Goal: Task Accomplishment & Management: Manage account settings

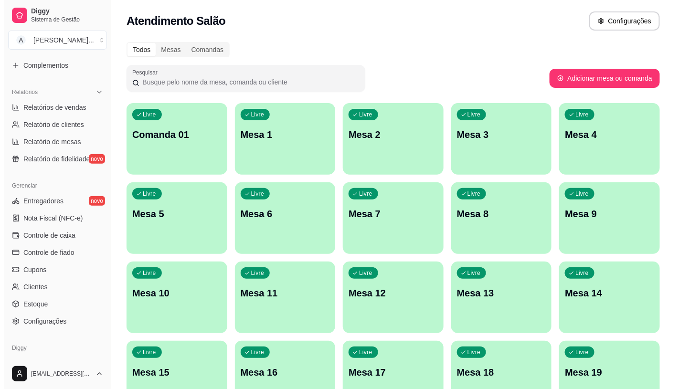
scroll to position [265, 0]
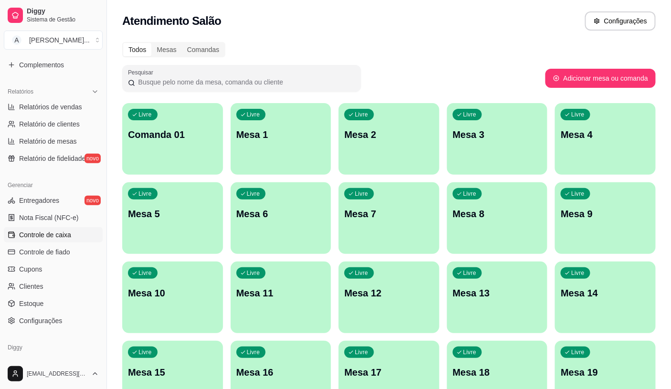
click at [56, 232] on span "Controle de caixa" at bounding box center [45, 235] width 52 height 10
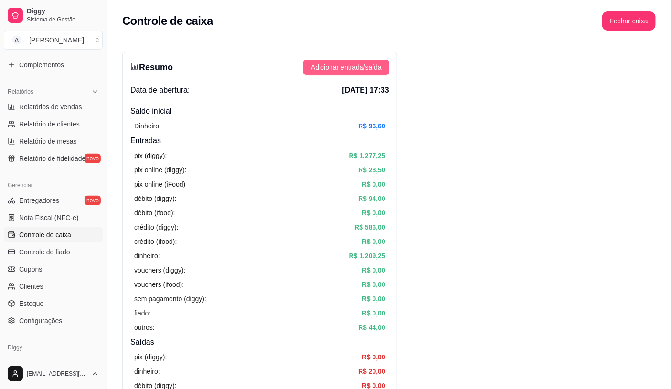
click at [374, 62] on span "Adicionar entrada/saída" at bounding box center [346, 67] width 71 height 11
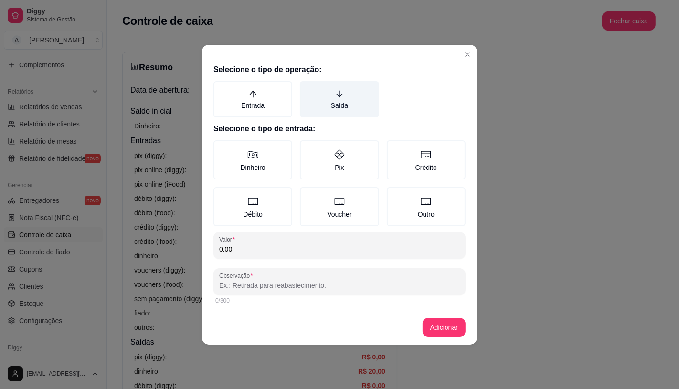
click at [332, 98] on label "Saída" at bounding box center [339, 99] width 79 height 36
click at [307, 88] on button "Saída" at bounding box center [303, 85] width 8 height 8
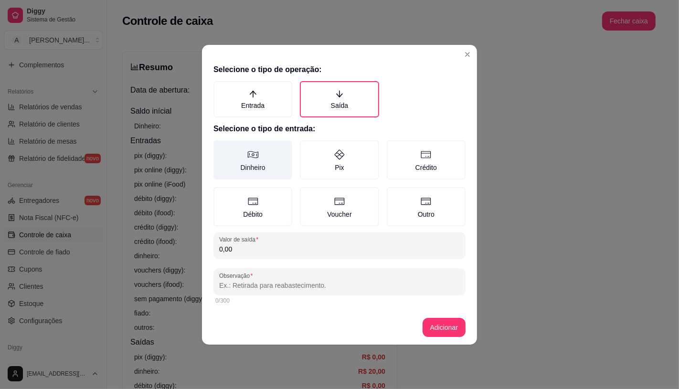
click at [259, 156] on label "Dinheiro" at bounding box center [252, 159] width 79 height 39
click at [221, 147] on button "Dinheiro" at bounding box center [217, 144] width 8 height 8
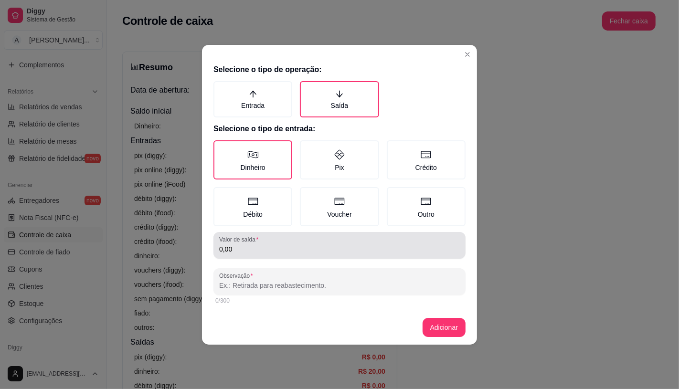
click at [263, 249] on input "0,00" at bounding box center [339, 249] width 241 height 10
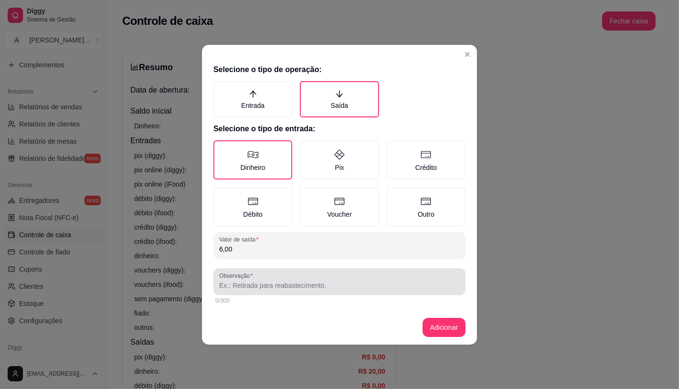
type input "6,00"
click at [264, 293] on div "Observação" at bounding box center [339, 281] width 252 height 27
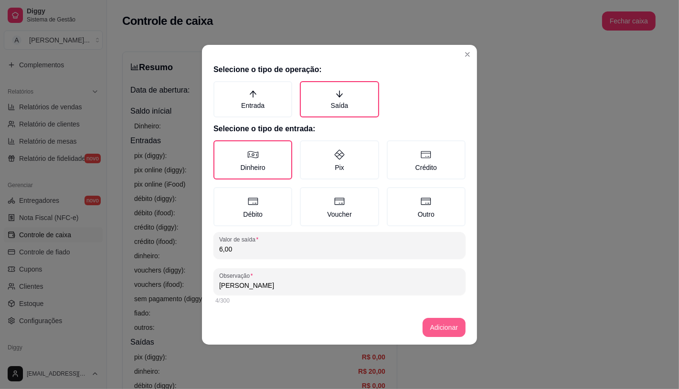
type input "[PERSON_NAME]"
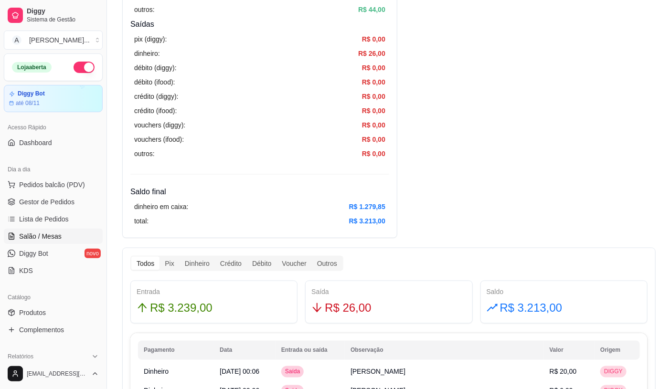
click at [61, 232] on link "Salão / Mesas" at bounding box center [53, 236] width 99 height 15
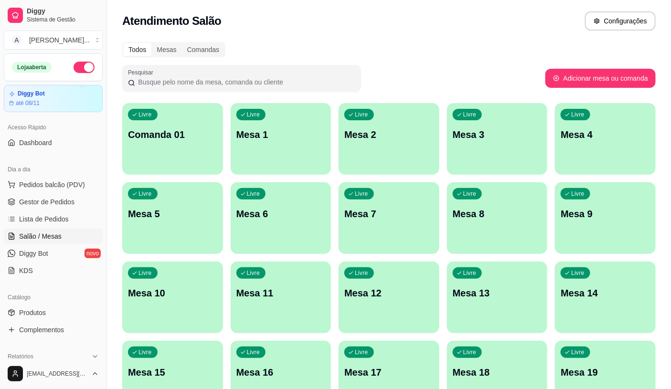
click at [189, 145] on div "Livre Comanda 01" at bounding box center [172, 133] width 101 height 60
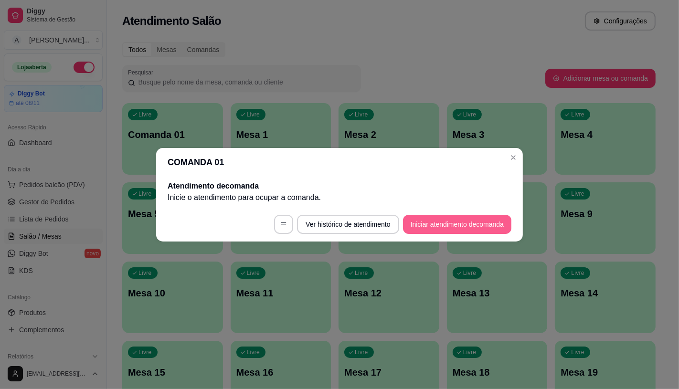
click at [424, 218] on button "Iniciar atendimento de comanda" at bounding box center [457, 224] width 108 height 19
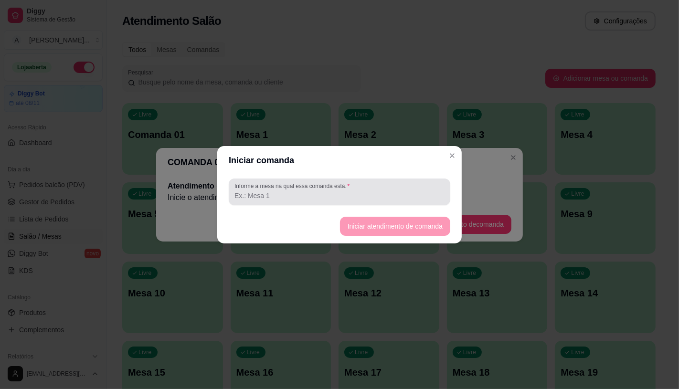
click at [328, 200] on input "Informe a mesa na qual essa comanda está." at bounding box center [339, 196] width 210 height 10
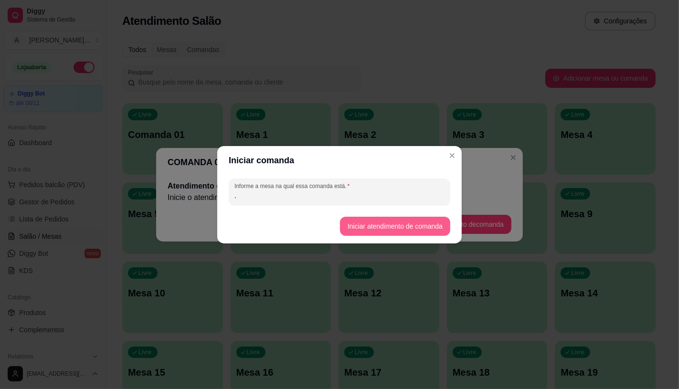
type input "."
click at [415, 230] on button "Iniciar atendimento de comanda" at bounding box center [395, 226] width 110 height 19
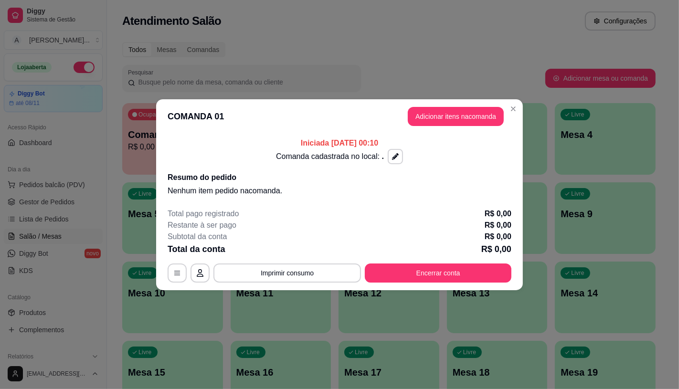
click at [467, 115] on button "Adicionar itens na comanda" at bounding box center [456, 116] width 96 height 19
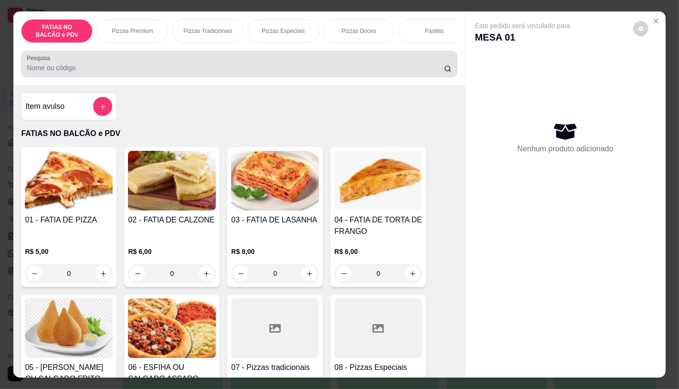
click at [263, 64] on div at bounding box center [239, 63] width 424 height 19
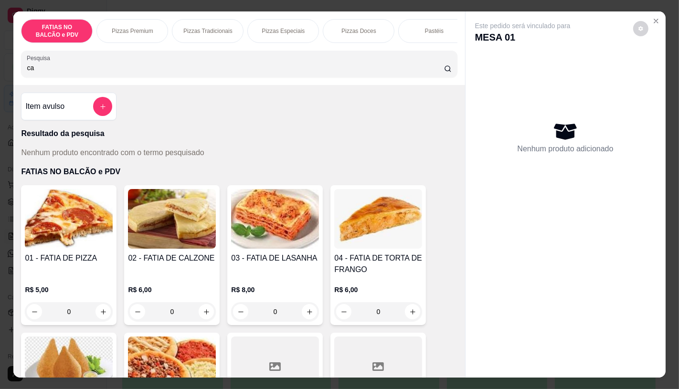
type input "c"
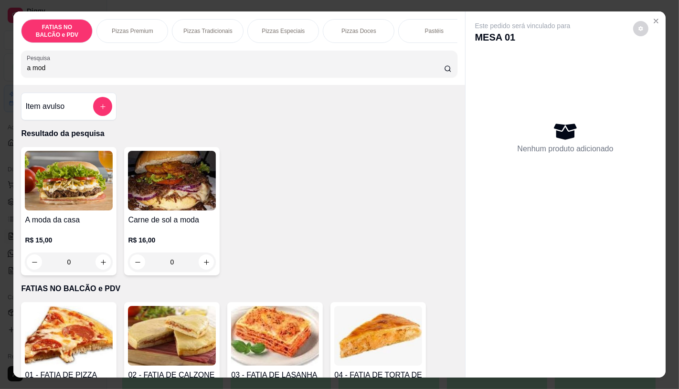
click at [210, 268] on div "0" at bounding box center [172, 261] width 88 height 19
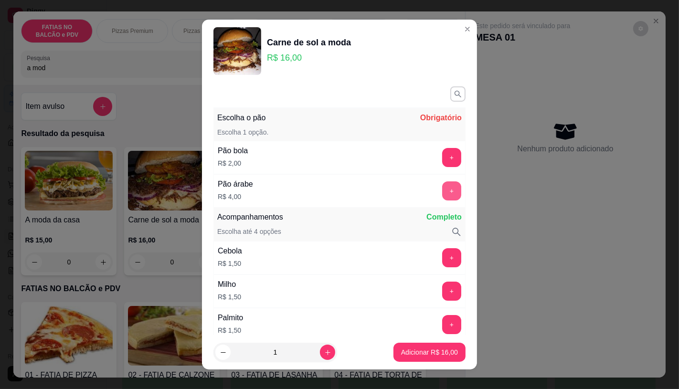
click at [442, 192] on button "+" at bounding box center [451, 190] width 19 height 19
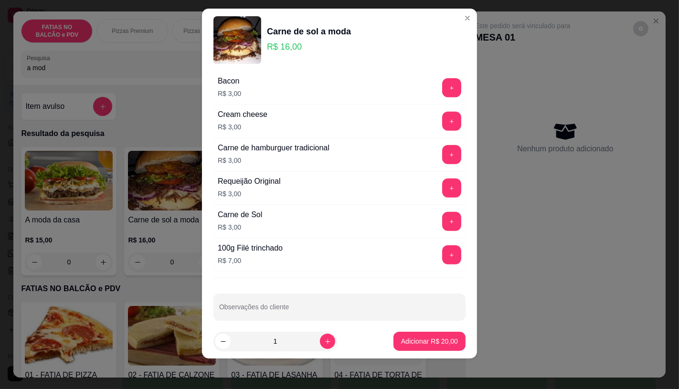
scroll to position [604, 0]
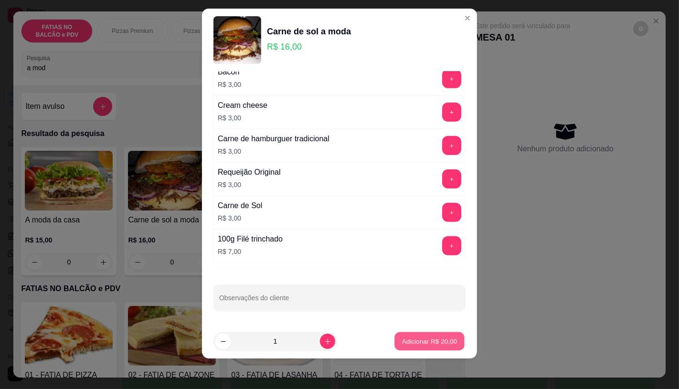
click at [432, 339] on p "Adicionar R$ 20,00" at bounding box center [429, 341] width 55 height 9
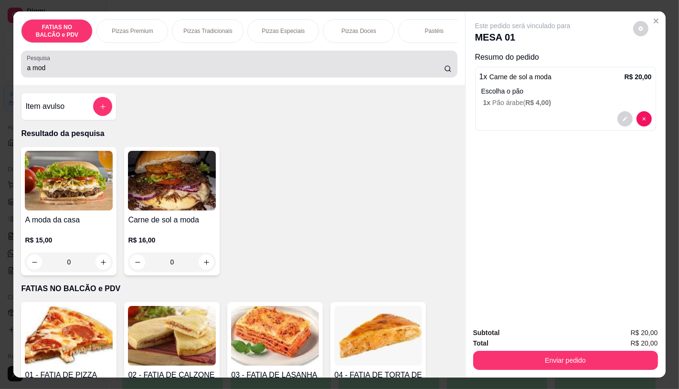
click at [129, 72] on input "a mod" at bounding box center [235, 68] width 417 height 10
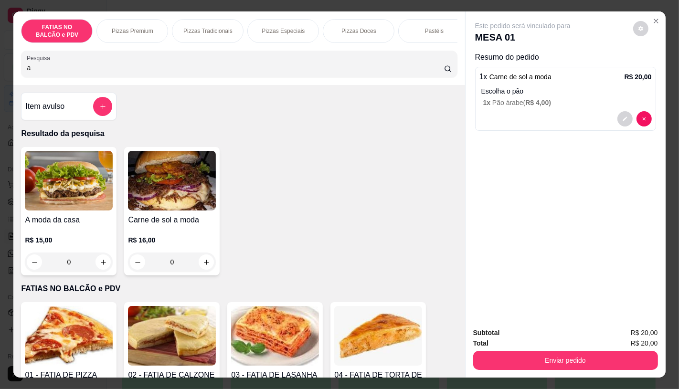
type input "a"
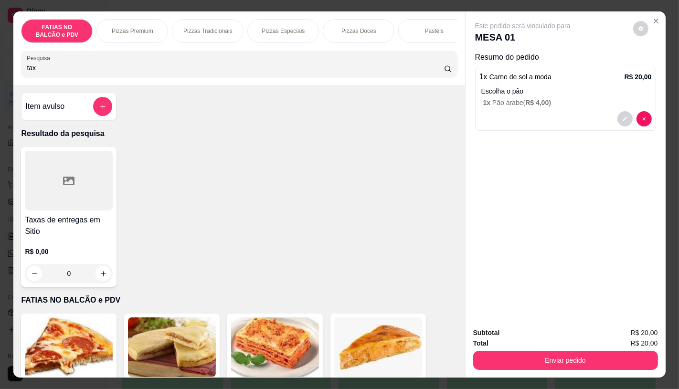
type input "tax"
click at [94, 247] on div "R$ 0,00 0" at bounding box center [69, 260] width 88 height 46
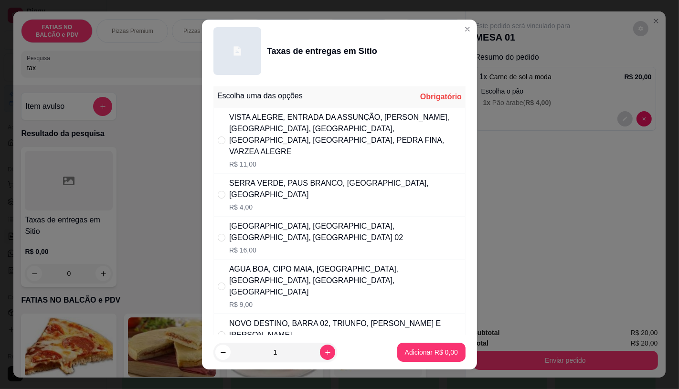
scroll to position [53, 0]
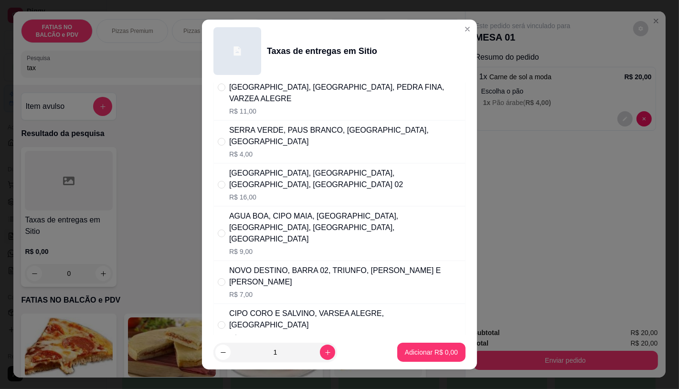
click at [300, 376] on p "R$ 6,00" at bounding box center [345, 381] width 232 height 10
radio input "true"
click at [440, 356] on p "Adicionar R$ 6,00" at bounding box center [431, 352] width 52 height 9
type input "1"
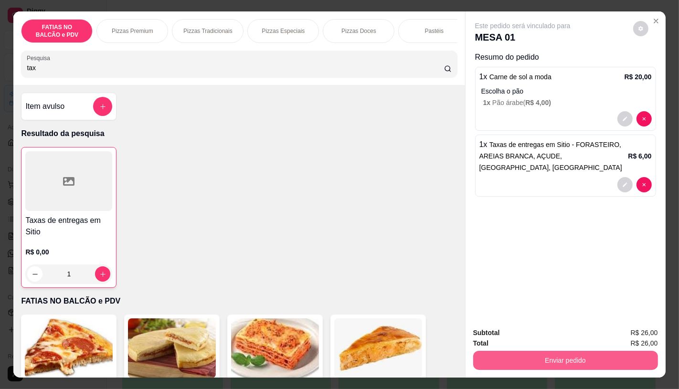
click at [595, 351] on button "Enviar pedido" at bounding box center [565, 360] width 185 height 19
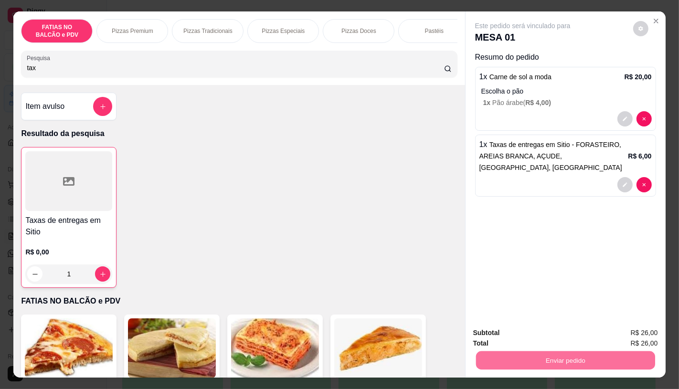
click at [637, 328] on button "Enviar pedido" at bounding box center [633, 333] width 54 height 18
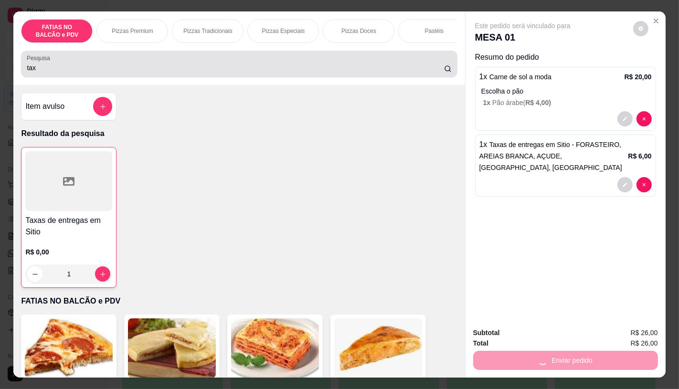
click at [244, 73] on input "tax" at bounding box center [235, 68] width 417 height 10
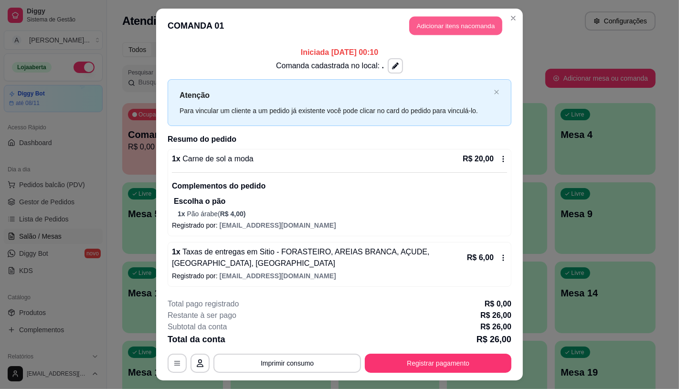
click at [437, 23] on button "Adicionar itens na comanda" at bounding box center [455, 26] width 93 height 19
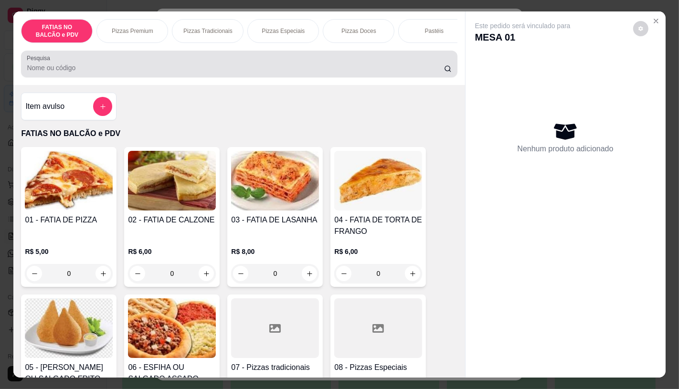
click at [129, 73] on input "Pesquisa" at bounding box center [235, 68] width 417 height 10
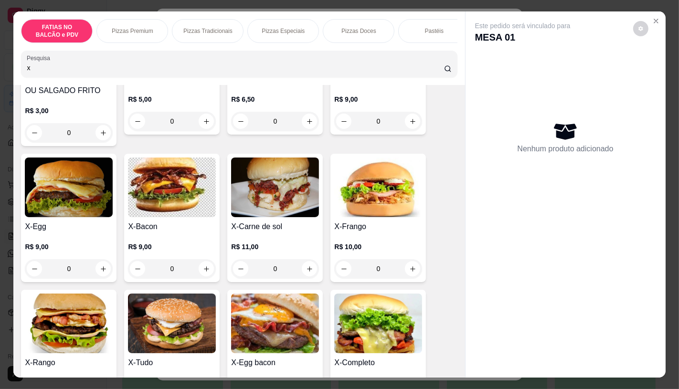
scroll to position [159, 0]
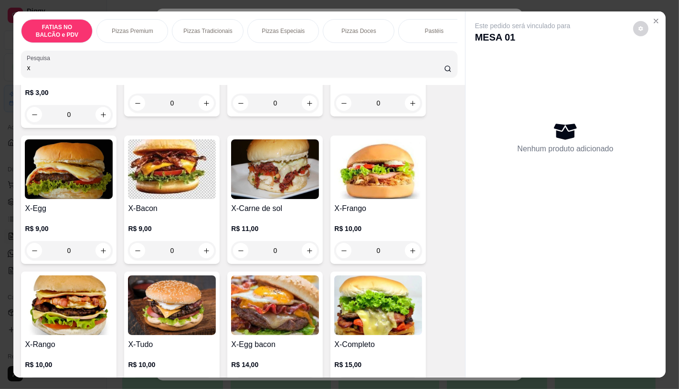
type input "x"
click at [159, 225] on div "R$ 9,00 0" at bounding box center [172, 237] width 88 height 46
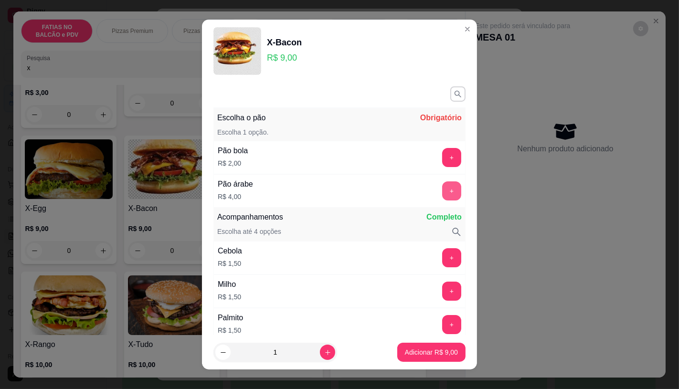
click at [442, 193] on button "+" at bounding box center [451, 190] width 19 height 19
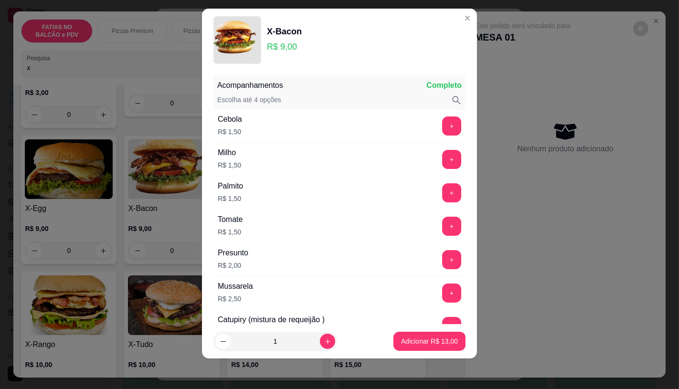
scroll to position [125, 0]
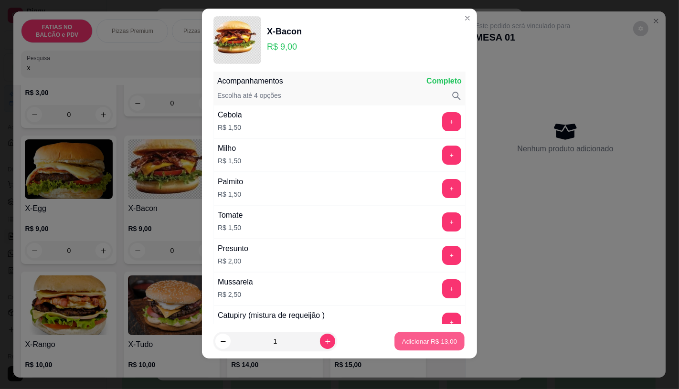
click at [438, 341] on p "Adicionar R$ 13,00" at bounding box center [429, 341] width 55 height 9
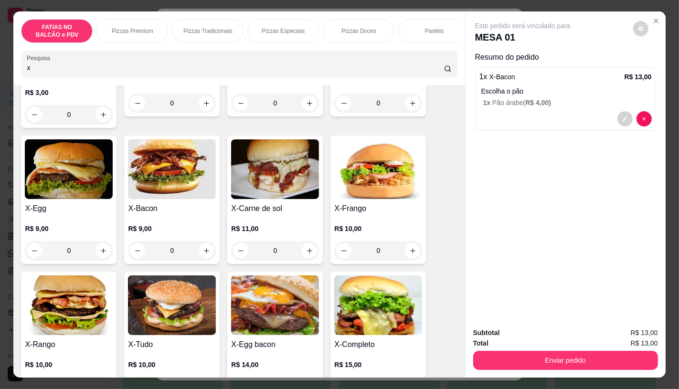
click at [70, 27] on p "FATIAS NO BALCÃO e PDV" at bounding box center [56, 30] width 55 height 15
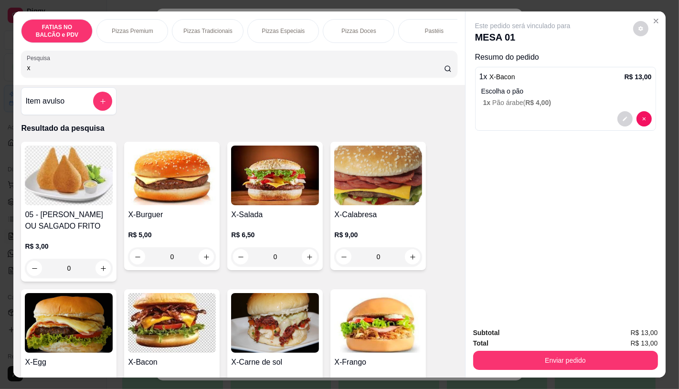
scroll to position [0, 0]
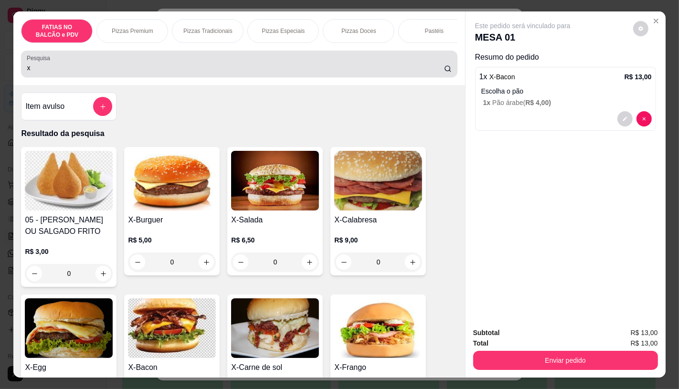
click at [144, 65] on div "x" at bounding box center [239, 63] width 424 height 19
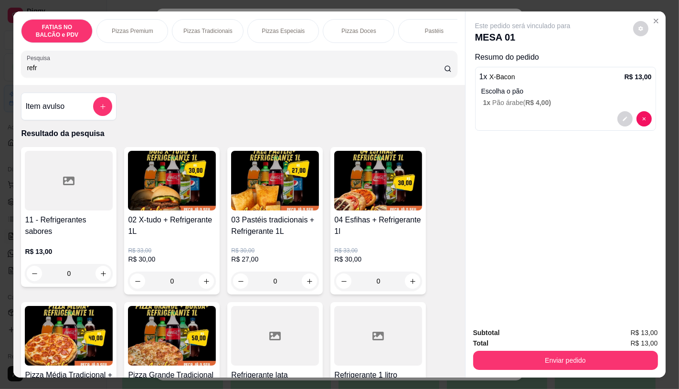
type input "refr"
click at [62, 218] on div "11 - Refrigerantes sabores R$ 13,00 0" at bounding box center [68, 217] width 95 height 140
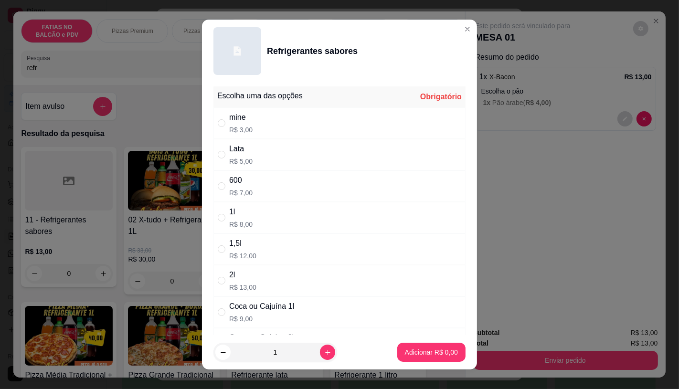
click at [288, 158] on div "Lata R$ 5,00" at bounding box center [339, 155] width 252 height 32
radio input "true"
click at [425, 352] on p "Adicionar R$ 5,00" at bounding box center [431, 352] width 52 height 9
type input "1"
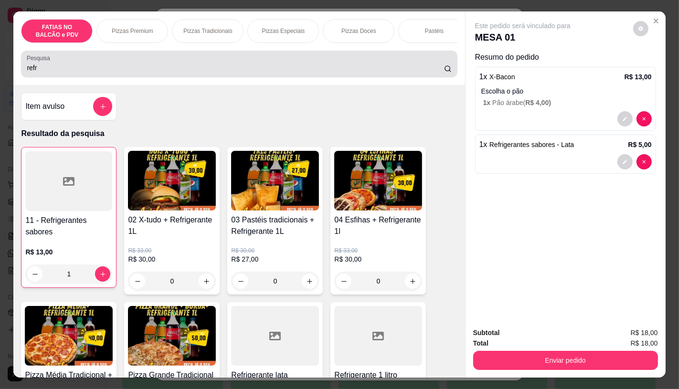
click at [172, 73] on input "refr" at bounding box center [235, 68] width 417 height 10
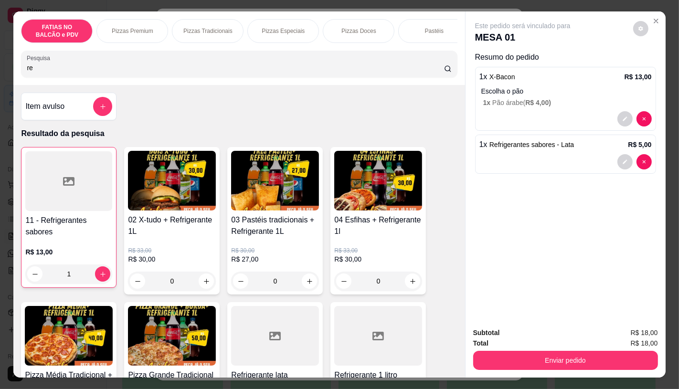
type input "r"
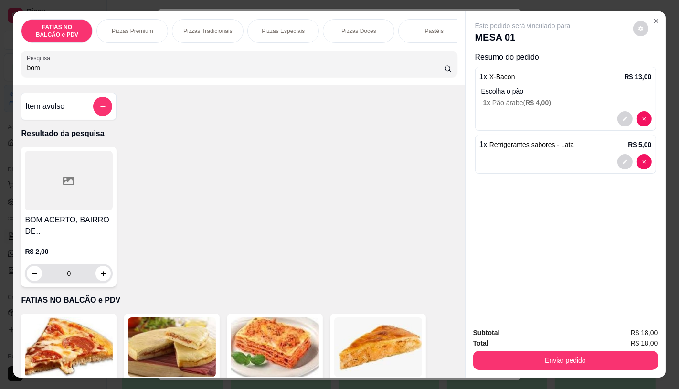
type input "bom"
click at [101, 283] on div "0" at bounding box center [69, 273] width 84 height 19
click at [101, 276] on icon "increase-product-quantity" at bounding box center [103, 273] width 5 height 5
type input "1"
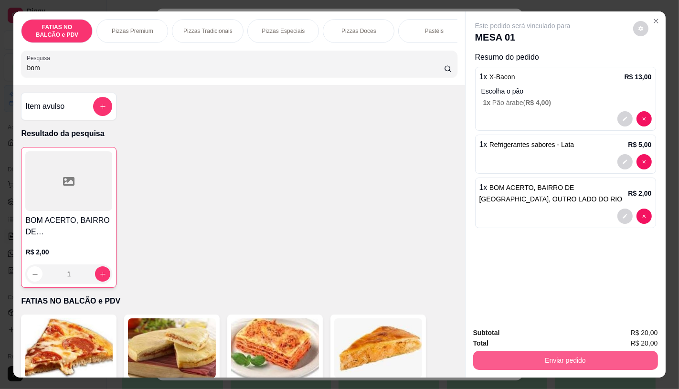
click at [580, 356] on button "Enviar pedido" at bounding box center [565, 360] width 185 height 19
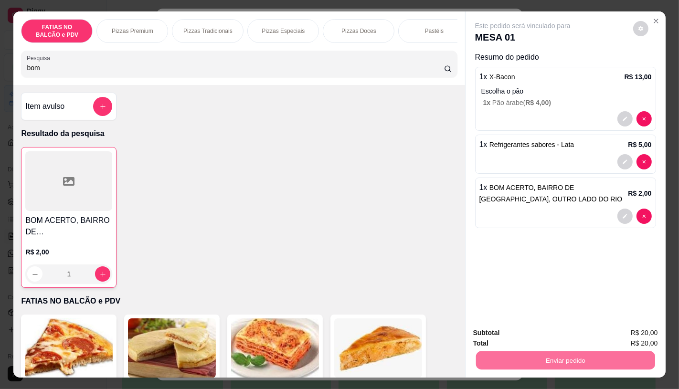
click at [648, 333] on button "Enviar pedido" at bounding box center [633, 333] width 54 height 18
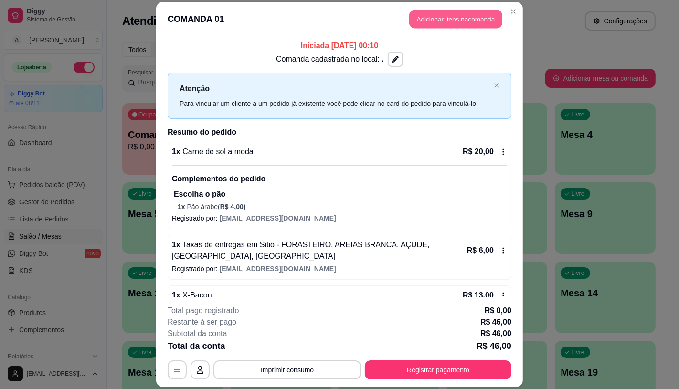
click at [449, 18] on button "Adicionar itens na comanda" at bounding box center [455, 19] width 93 height 19
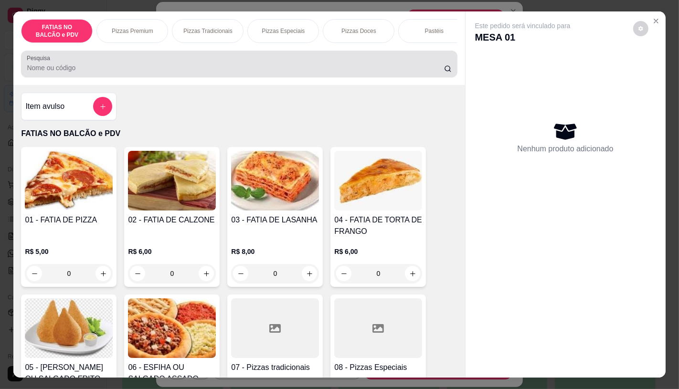
click at [308, 68] on input "Pesquisa" at bounding box center [235, 68] width 417 height 10
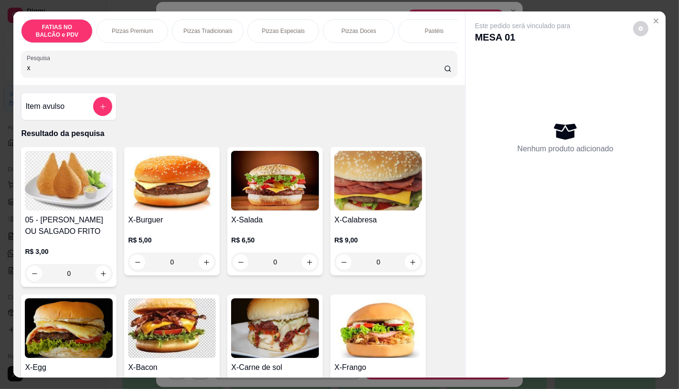
type input "x"
click at [278, 234] on div "R$ 6,50 0" at bounding box center [275, 249] width 88 height 46
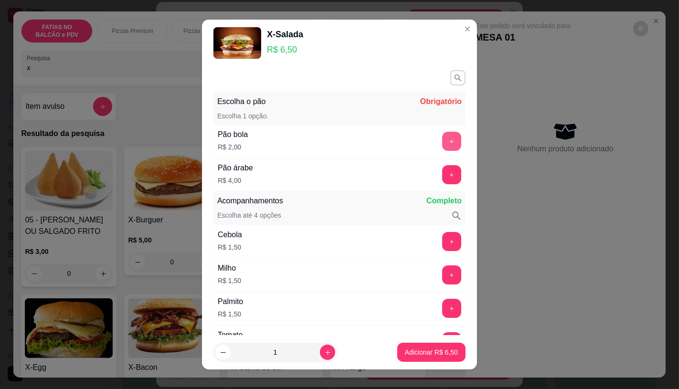
click at [442, 145] on button "+" at bounding box center [451, 141] width 19 height 19
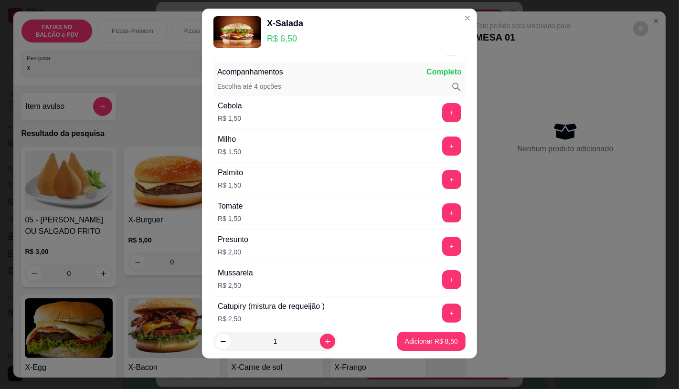
scroll to position [125, 0]
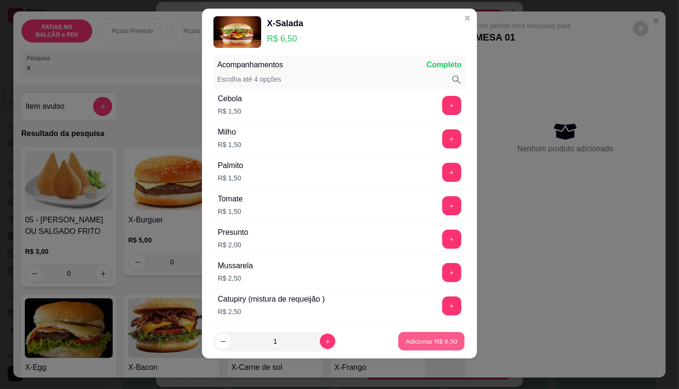
click at [423, 342] on p "Adicionar R$ 8,50" at bounding box center [431, 341] width 52 height 9
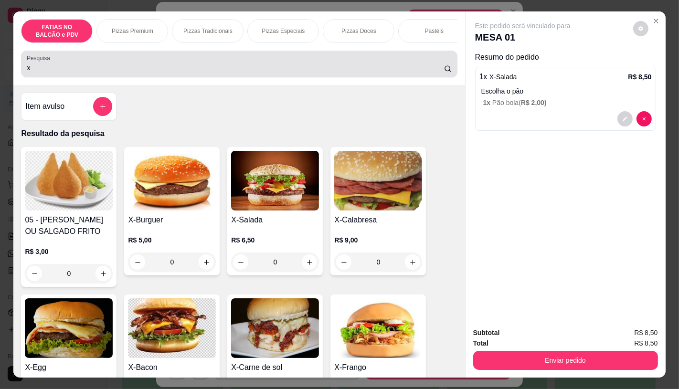
click at [67, 72] on input "x" at bounding box center [235, 68] width 417 height 10
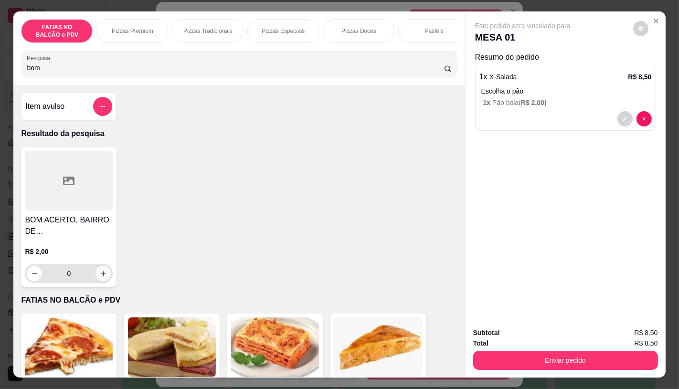
type input "bom"
click at [100, 277] on icon "increase-product-quantity" at bounding box center [103, 273] width 7 height 7
type input "1"
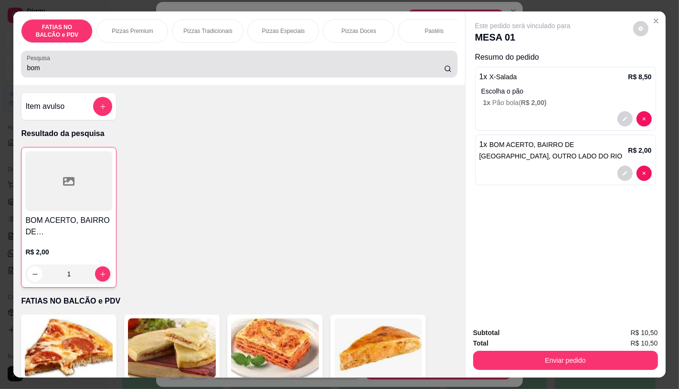
click at [148, 73] on input "bom" at bounding box center [235, 68] width 417 height 10
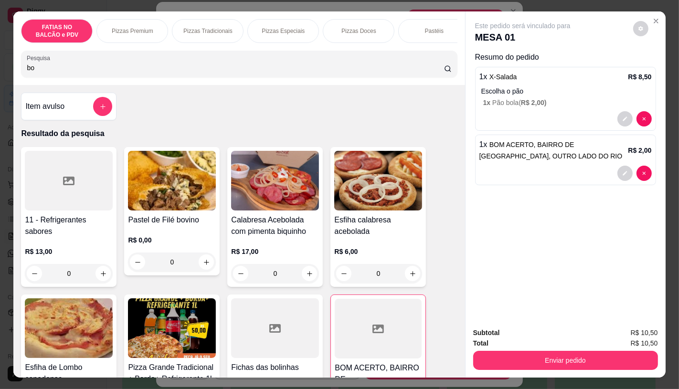
type input "b"
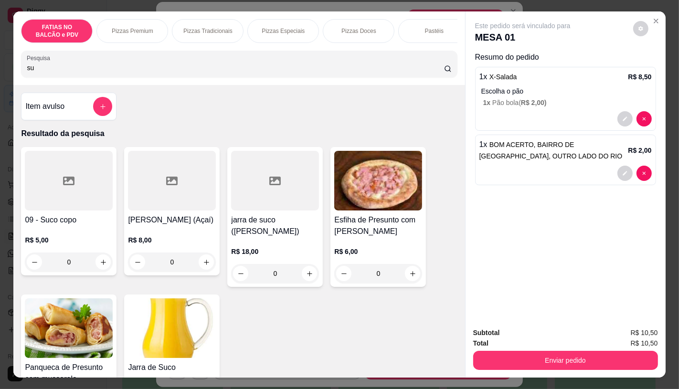
type input "su"
click at [55, 210] on div at bounding box center [69, 181] width 88 height 60
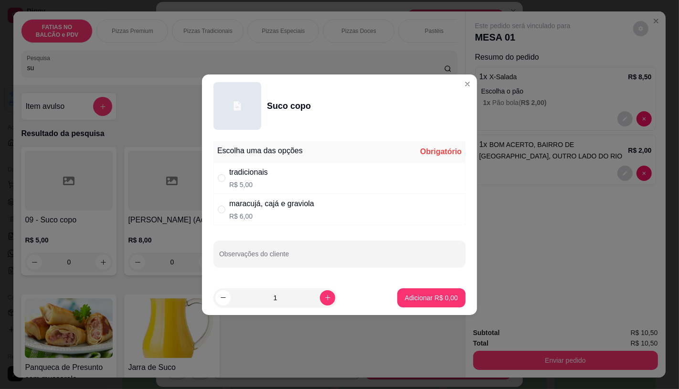
click at [298, 188] on div "tradicionais R$ 5,00" at bounding box center [339, 178] width 252 height 32
radio input "true"
click at [432, 295] on p "Adicionar R$ 5,00" at bounding box center [431, 298] width 53 height 10
type input "1"
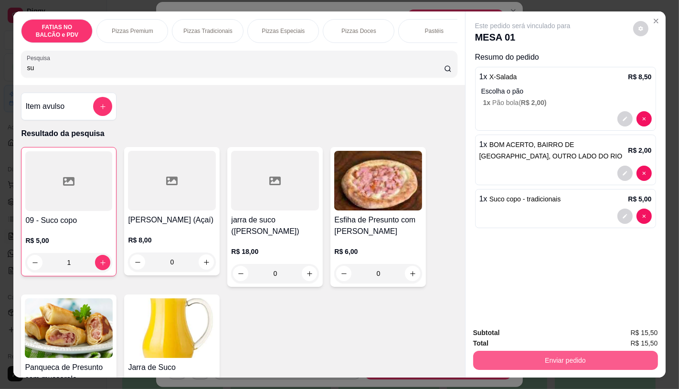
click at [583, 357] on button "Enviar pedido" at bounding box center [565, 360] width 185 height 19
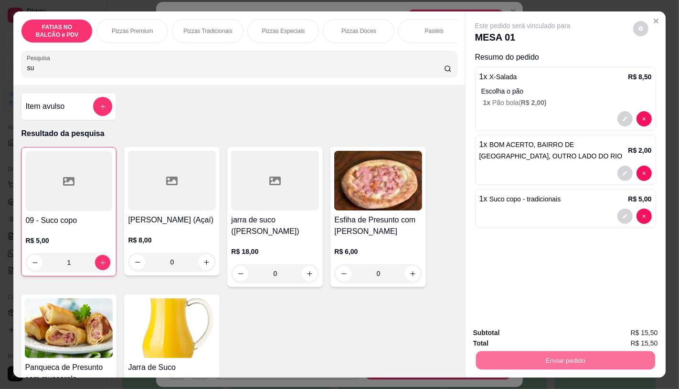
click at [637, 332] on button "Enviar pedido" at bounding box center [633, 333] width 54 height 18
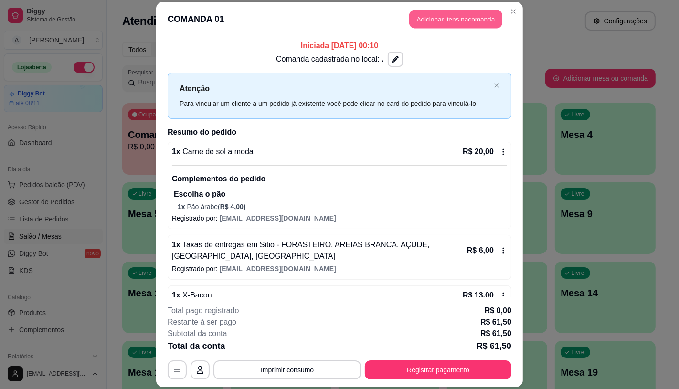
click at [473, 20] on button "Adicionar itens na comanda" at bounding box center [455, 19] width 93 height 19
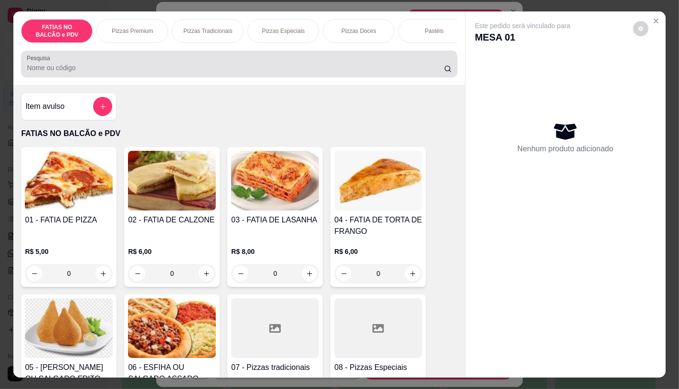
click at [91, 77] on div "Pesquisa" at bounding box center [239, 64] width 436 height 27
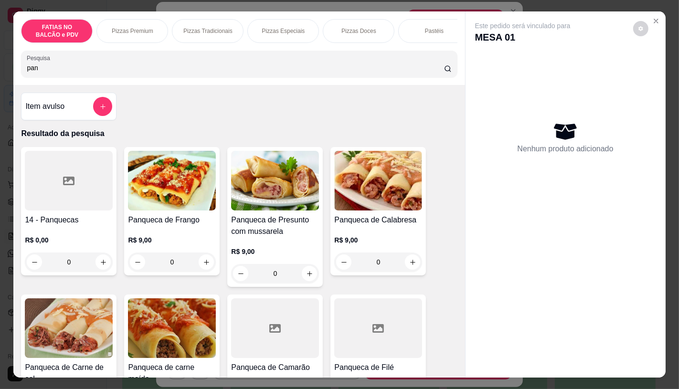
type input "pan"
click at [78, 172] on div at bounding box center [69, 181] width 88 height 60
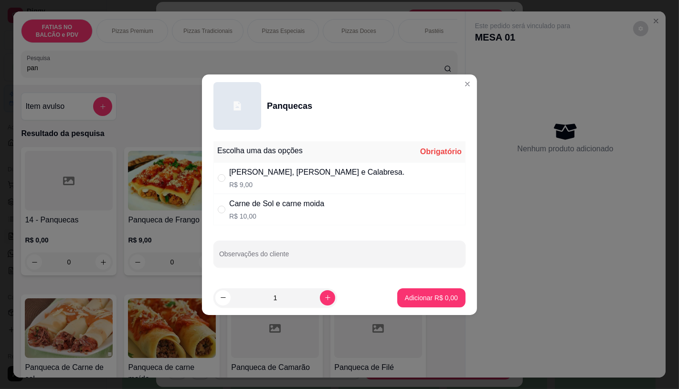
click at [305, 201] on div "Carne de Sol e carne moida" at bounding box center [276, 203] width 95 height 11
radio input "true"
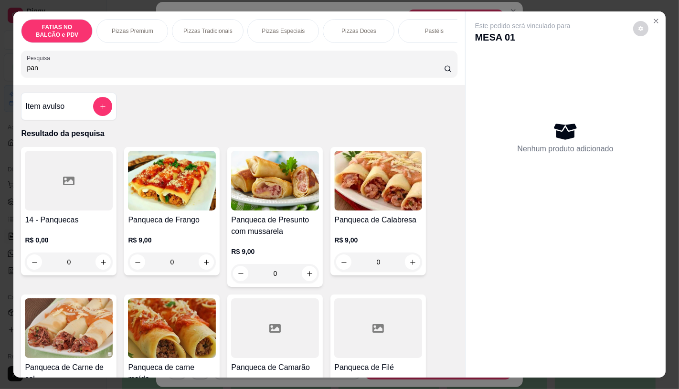
scroll to position [53, 0]
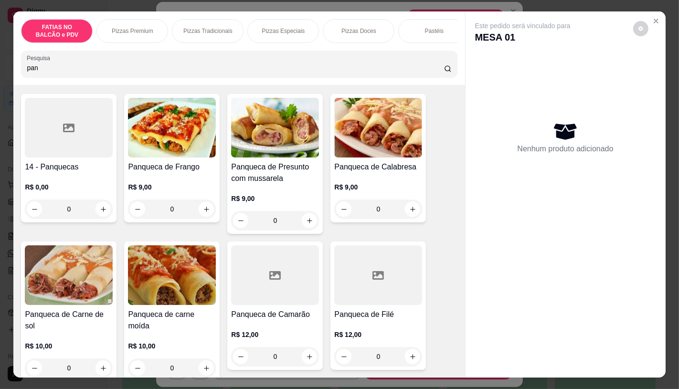
click at [179, 316] on h4 "Panqueca de carne moída" at bounding box center [172, 320] width 88 height 23
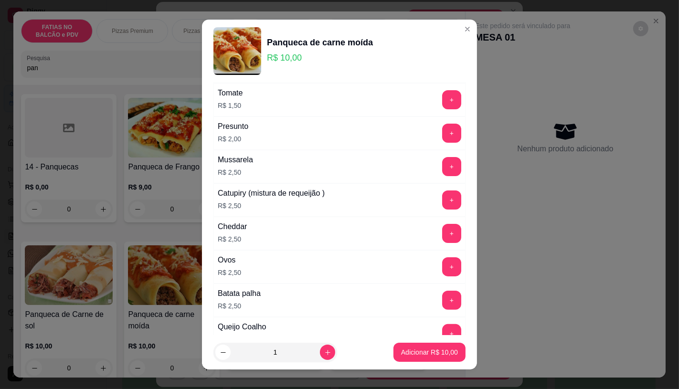
scroll to position [212, 0]
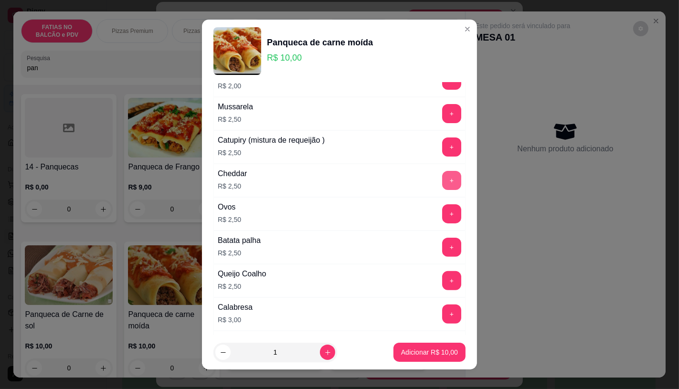
click at [442, 180] on button "+" at bounding box center [451, 180] width 19 height 19
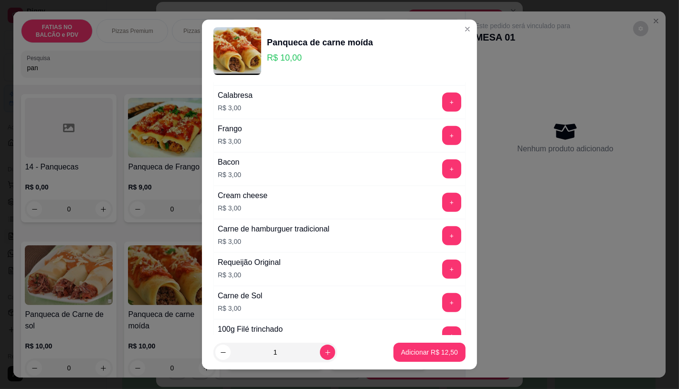
scroll to position [504, 0]
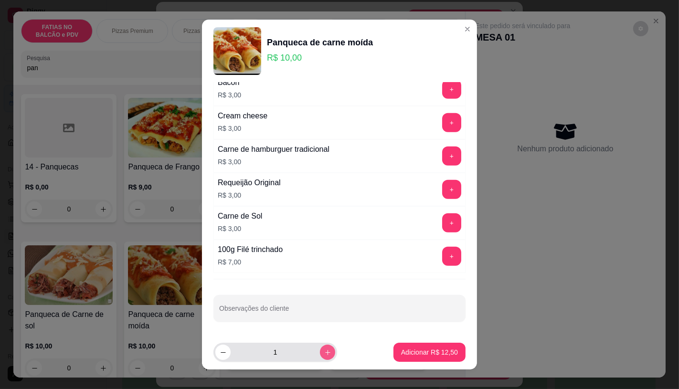
click at [320, 352] on button "increase-product-quantity" at bounding box center [327, 352] width 15 height 15
type input "2"
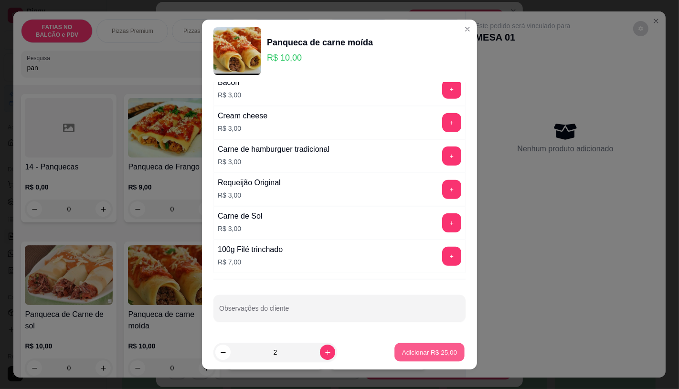
click at [406, 347] on button "Adicionar R$ 25,00" at bounding box center [429, 352] width 70 height 19
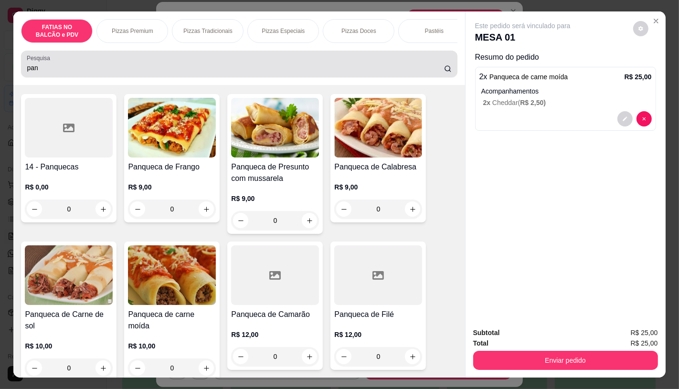
click at [88, 77] on div "Pesquisa pan" at bounding box center [239, 64] width 436 height 27
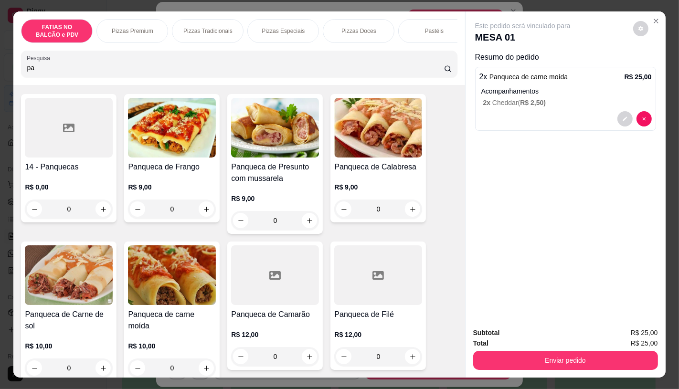
type input "p"
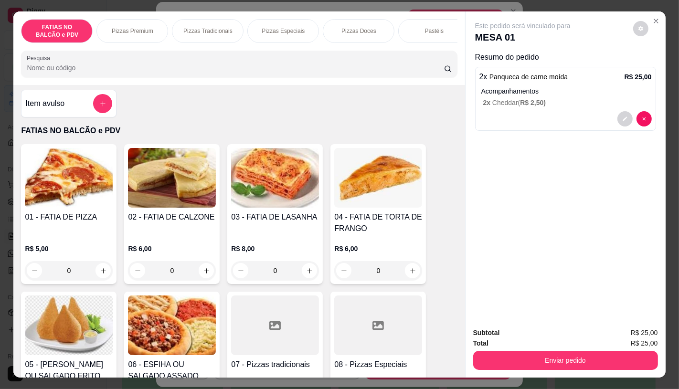
scroll to position [0, 0]
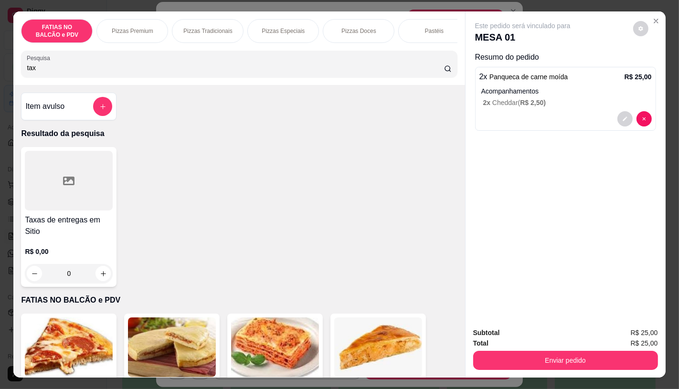
type input "tax"
click at [63, 191] on div at bounding box center [69, 181] width 88 height 60
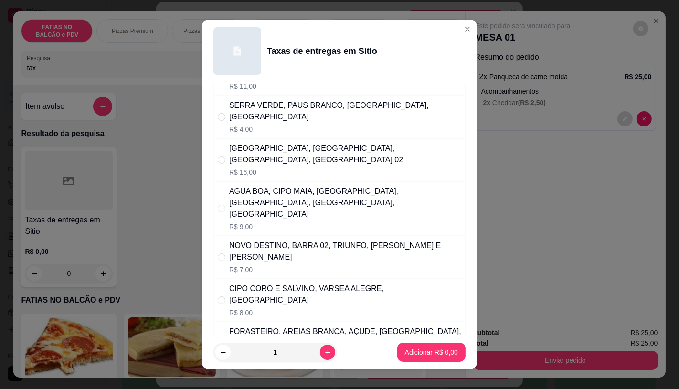
scroll to position [106, 0]
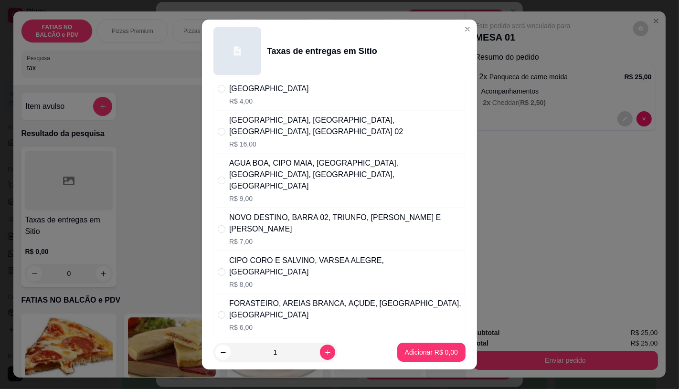
click at [273, 323] on p "R$ 6,00" at bounding box center [345, 328] width 232 height 10
radio input "true"
click at [422, 356] on p "Adicionar R$ 6,00" at bounding box center [431, 352] width 52 height 9
type input "1"
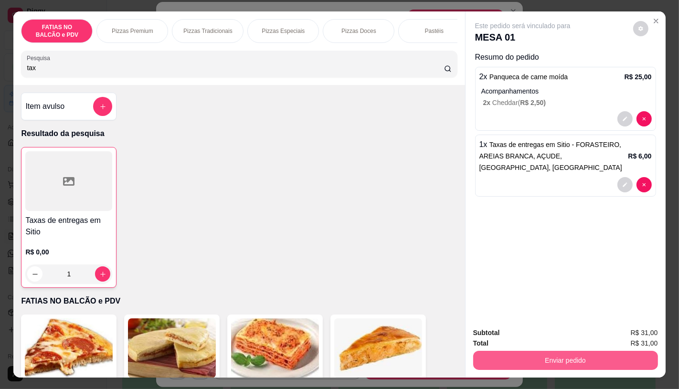
click at [600, 354] on button "Enviar pedido" at bounding box center [565, 360] width 185 height 19
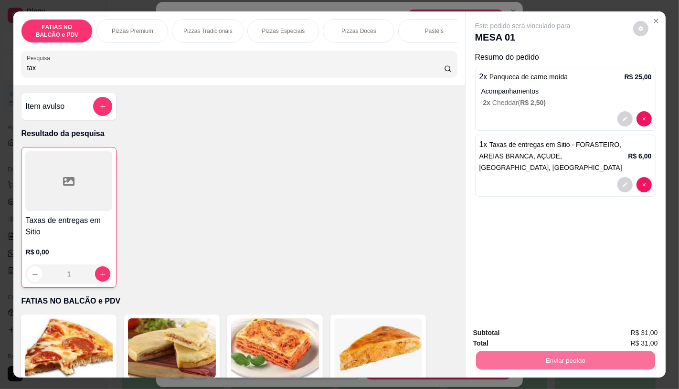
click at [638, 328] on button "Enviar pedido" at bounding box center [633, 333] width 54 height 18
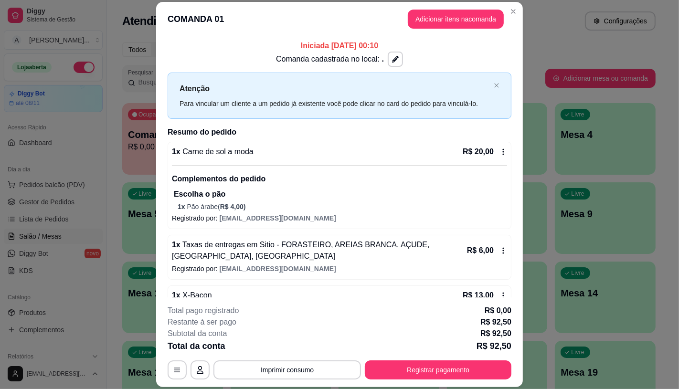
click at [478, 380] on footer "**********" at bounding box center [339, 342] width 367 height 90
click at [473, 371] on button "Registrar pagamento" at bounding box center [438, 369] width 147 height 19
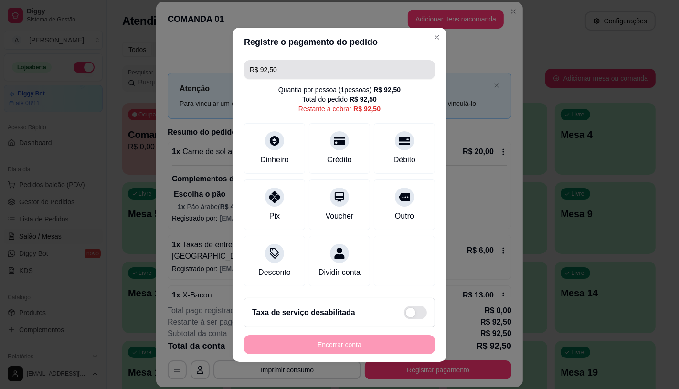
click at [300, 70] on input "R$ 92,50" at bounding box center [339, 69] width 179 height 19
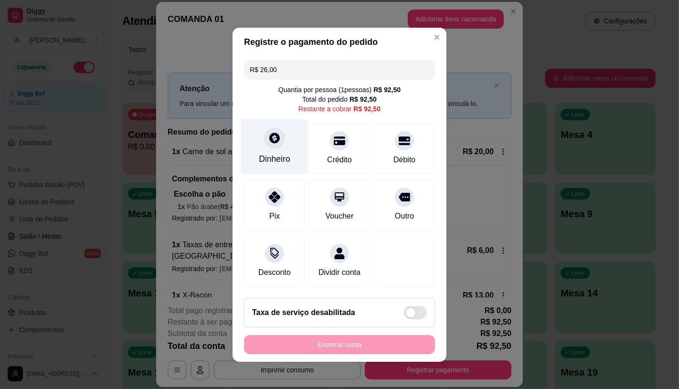
type input "R$ 26,00"
click at [265, 153] on div "Dinheiro" at bounding box center [275, 159] width 32 height 12
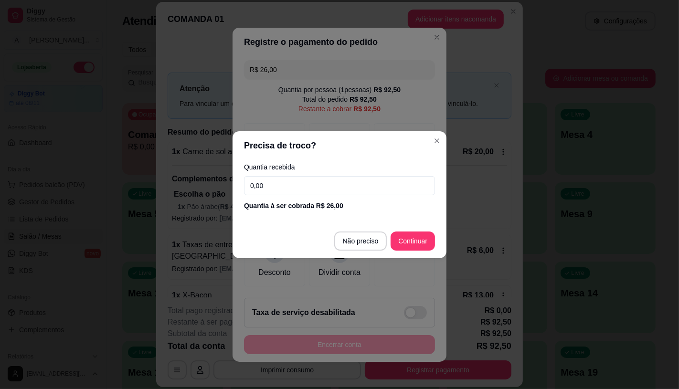
click at [331, 177] on input "0,00" at bounding box center [339, 185] width 191 height 19
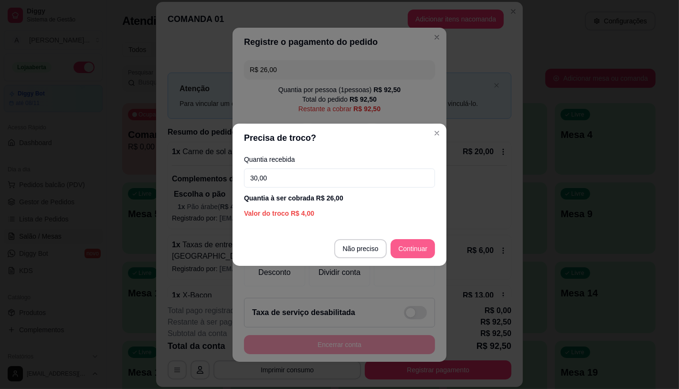
type input "30,00"
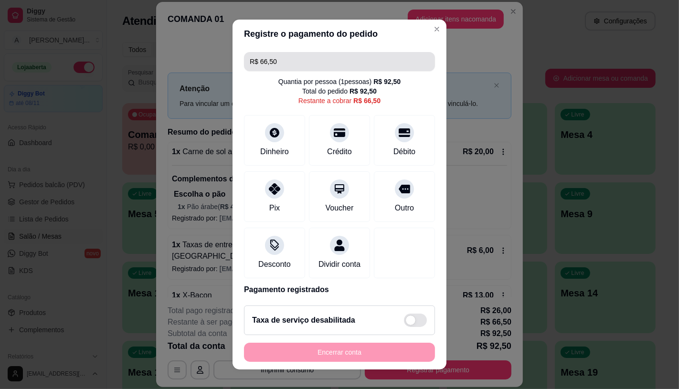
click at [315, 65] on input "R$ 66,50" at bounding box center [339, 61] width 179 height 19
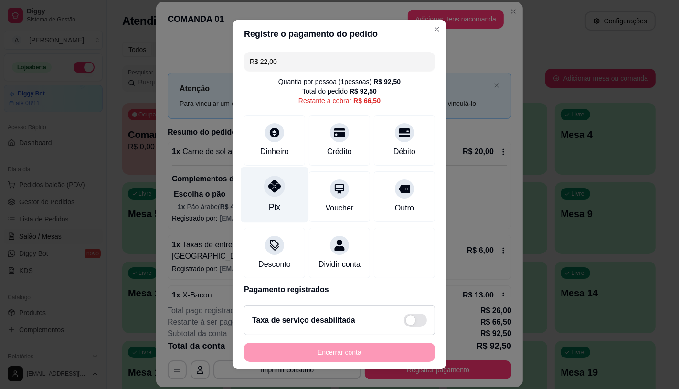
click at [275, 190] on div at bounding box center [274, 186] width 21 height 21
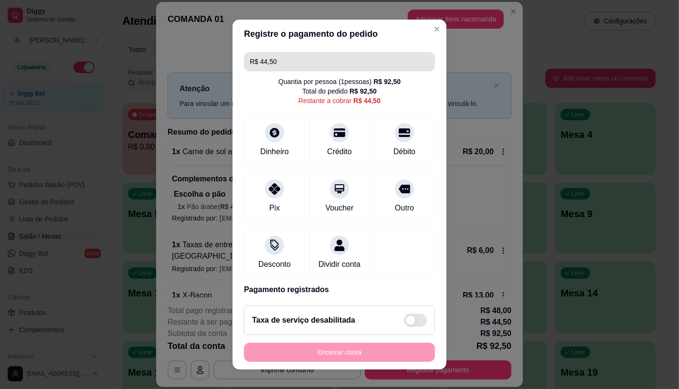
click at [305, 63] on input "R$ 44,50" at bounding box center [339, 61] width 179 height 19
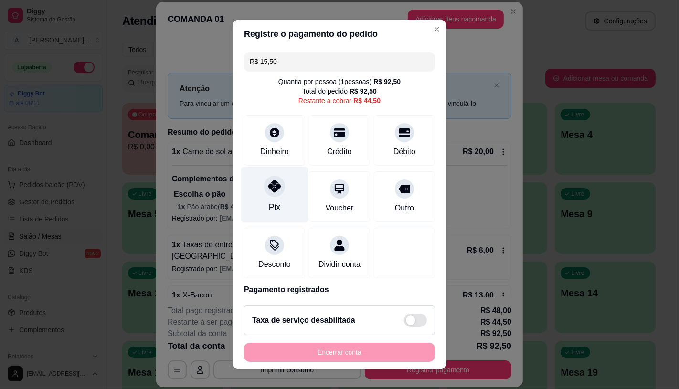
click at [264, 194] on div at bounding box center [274, 186] width 21 height 21
click at [282, 60] on input "R$ 29,00" at bounding box center [339, 61] width 179 height 19
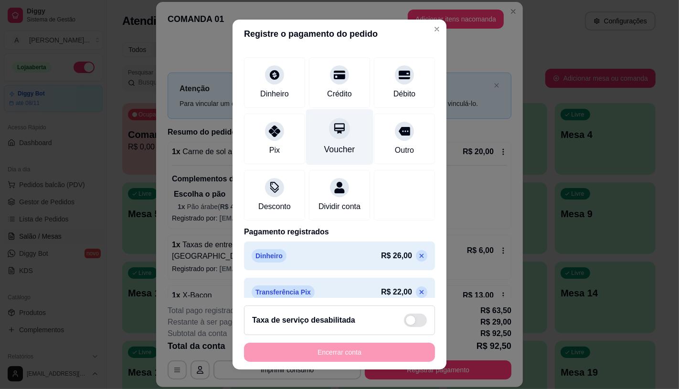
scroll to position [117, 0]
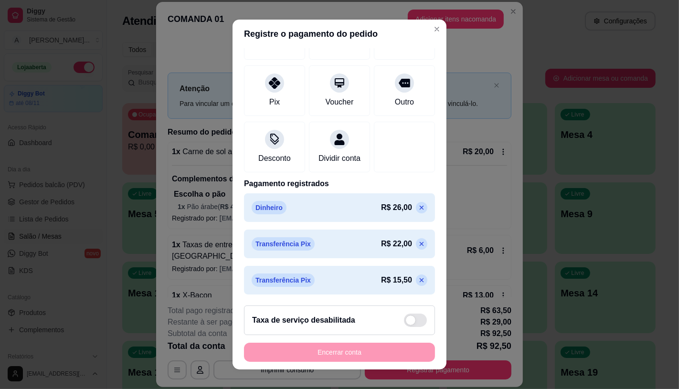
click at [418, 206] on icon at bounding box center [422, 208] width 8 height 8
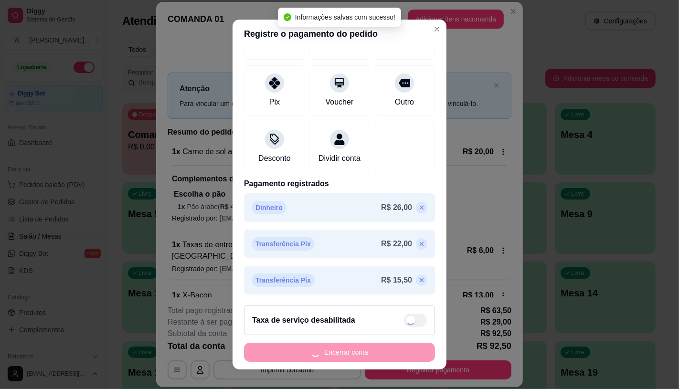
scroll to position [82, 0]
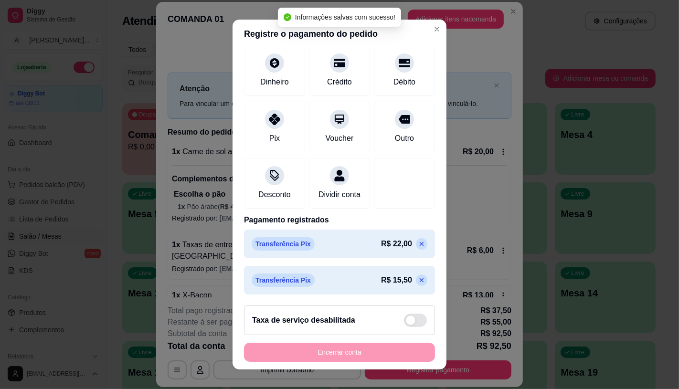
click at [418, 240] on icon at bounding box center [422, 244] width 8 height 8
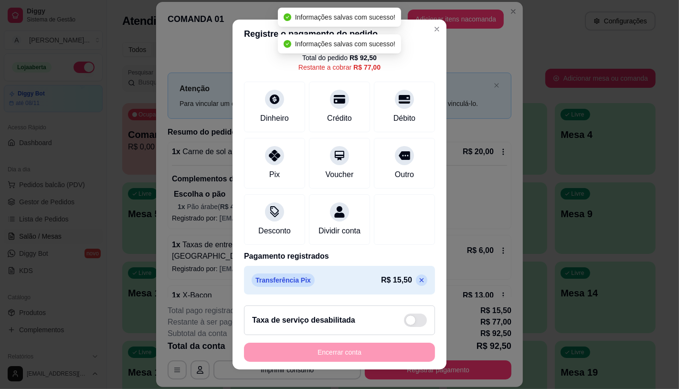
scroll to position [45, 0]
click at [418, 278] on icon at bounding box center [422, 280] width 8 height 8
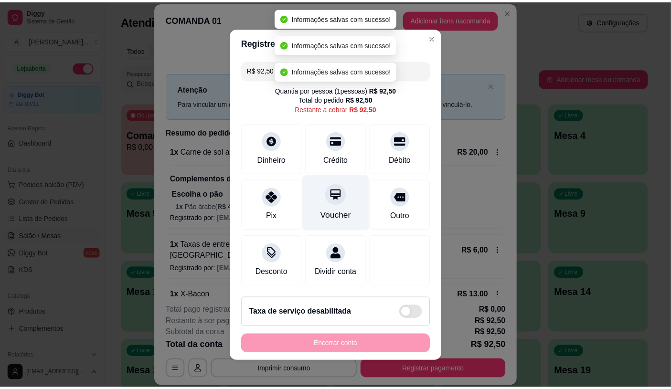
scroll to position [0, 0]
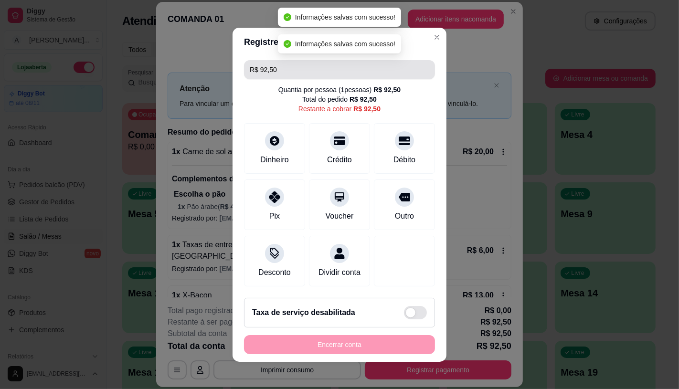
click at [292, 70] on input "R$ 92,50" at bounding box center [339, 69] width 179 height 19
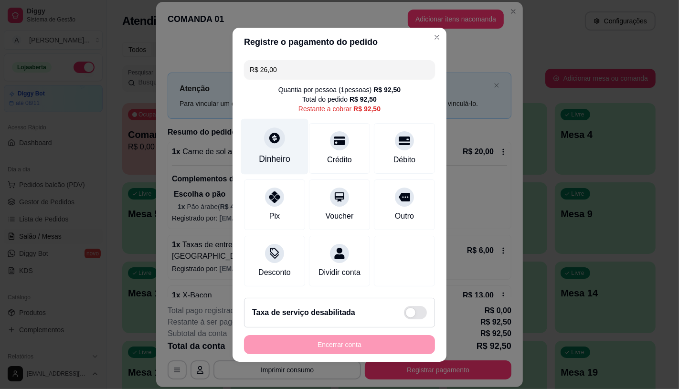
type input "R$ 26,00"
click at [278, 135] on div at bounding box center [274, 137] width 21 height 21
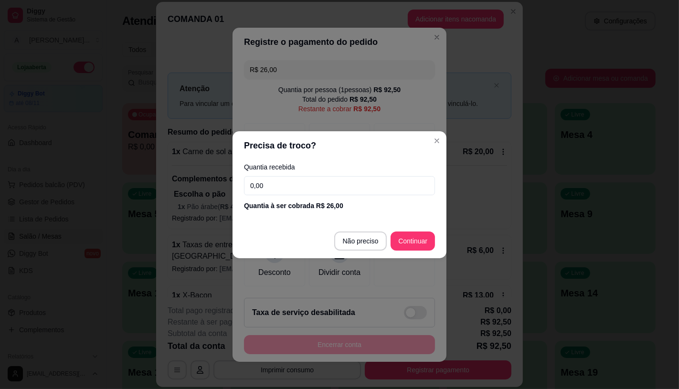
click at [304, 186] on input "0,00" at bounding box center [339, 185] width 191 height 19
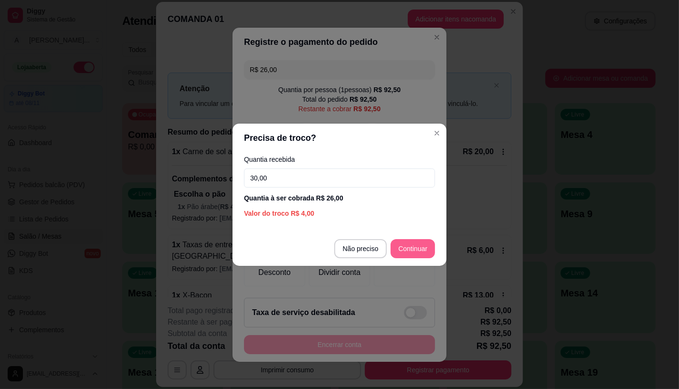
type input "30,00"
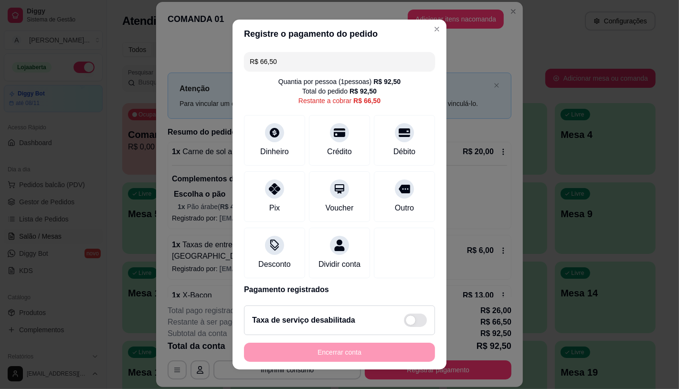
click at [312, 58] on input "R$ 66,50" at bounding box center [339, 61] width 179 height 19
click at [269, 194] on div at bounding box center [274, 186] width 21 height 21
click at [298, 50] on div "R$ 51,00 Quantia por pessoa ( 1 pessoas) R$ 92,50 Total do pedido R$ 92,50 Rest…" at bounding box center [339, 173] width 214 height 250
click at [300, 60] on input "R$ 51,00" at bounding box center [339, 61] width 179 height 19
click at [270, 193] on div at bounding box center [274, 186] width 21 height 21
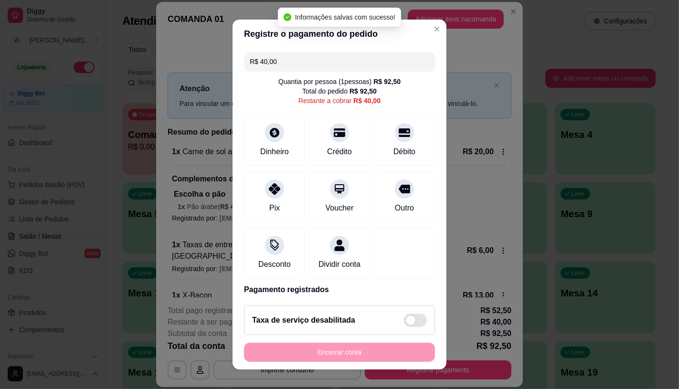
click at [286, 52] on input "R$ 40,00" at bounding box center [339, 61] width 179 height 19
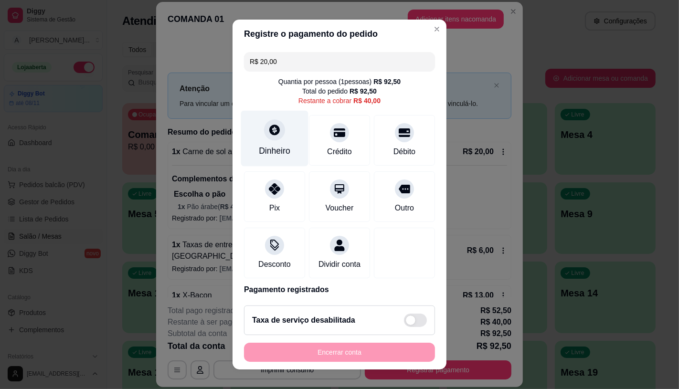
click at [269, 154] on div "Dinheiro" at bounding box center [275, 151] width 32 height 12
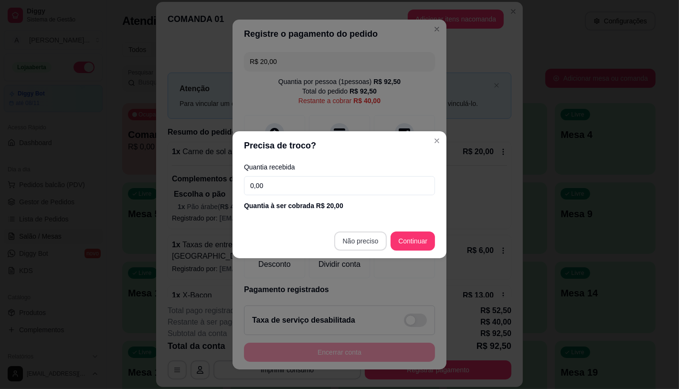
click at [357, 229] on footer "Não preciso Continuar" at bounding box center [339, 241] width 214 height 34
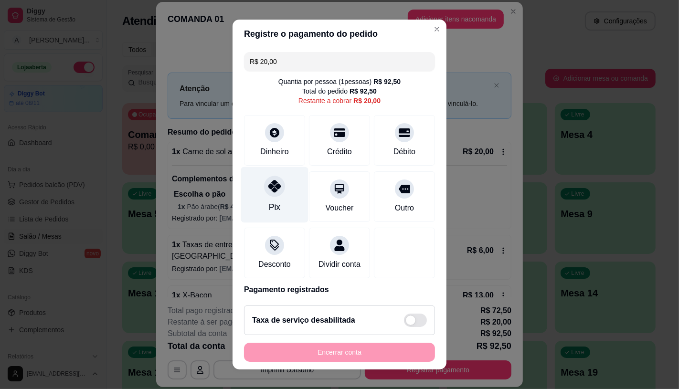
click at [270, 197] on div "Pix" at bounding box center [274, 195] width 67 height 56
type input "R$ 0,00"
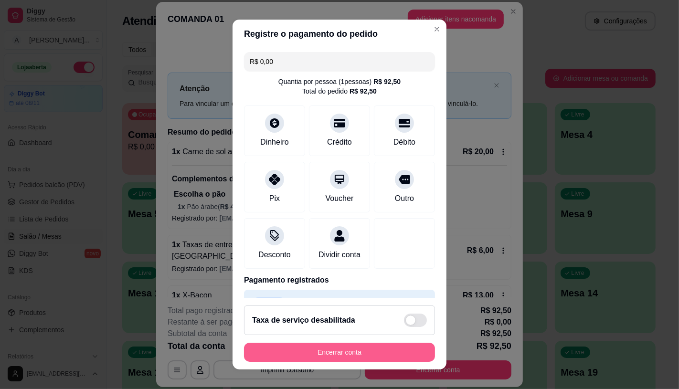
click at [333, 353] on button "Encerrar conta" at bounding box center [339, 352] width 191 height 19
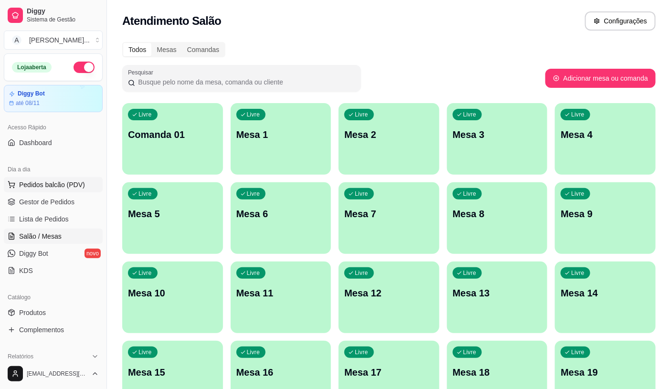
click at [70, 182] on span "Pedidos balcão (PDV)" at bounding box center [52, 185] width 66 height 10
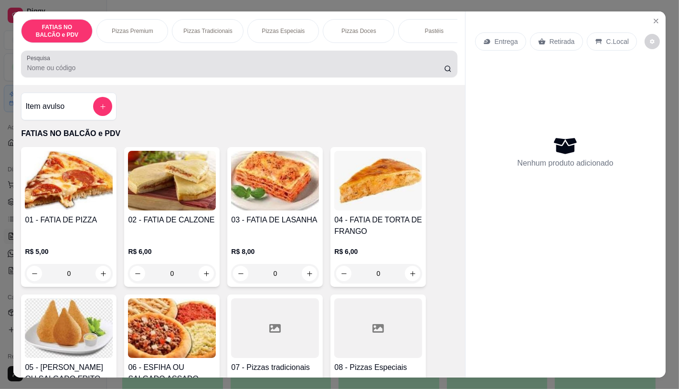
click at [135, 74] on div at bounding box center [239, 63] width 424 height 19
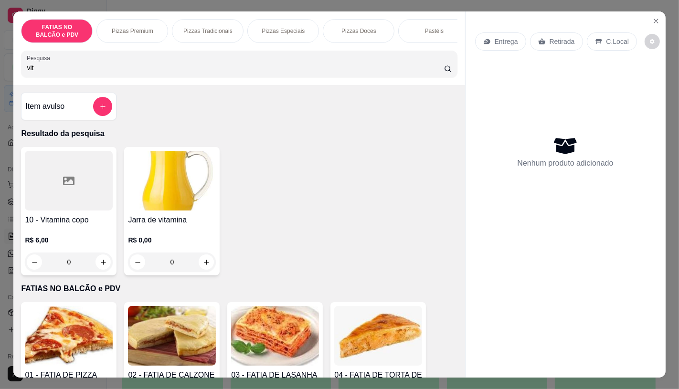
type input "vit"
click at [40, 189] on div at bounding box center [69, 181] width 88 height 60
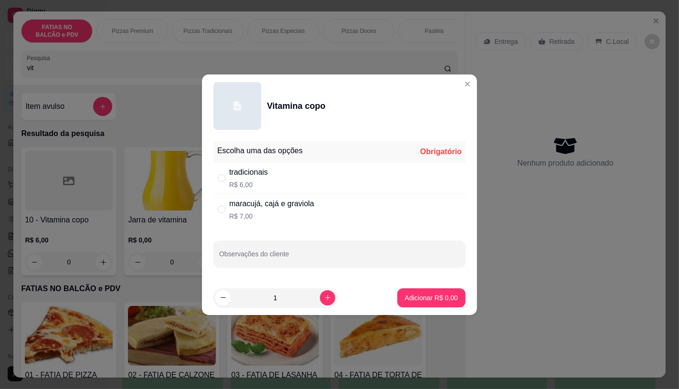
click at [294, 176] on div "tradicionais R$ 6,00" at bounding box center [339, 178] width 252 height 32
radio input "true"
click at [441, 304] on button "Adicionar R$ 6,00" at bounding box center [431, 297] width 68 height 19
type input "1"
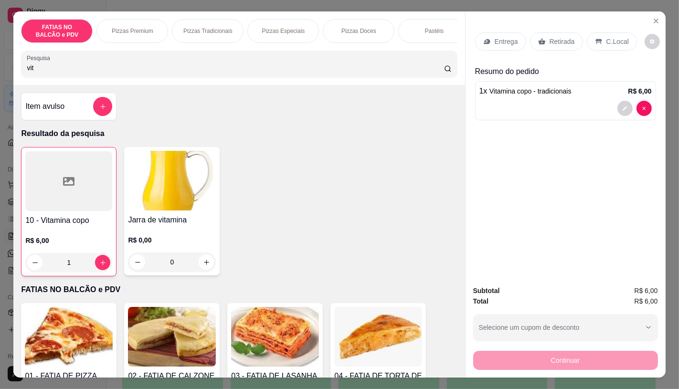
click at [595, 39] on icon at bounding box center [599, 42] width 8 height 8
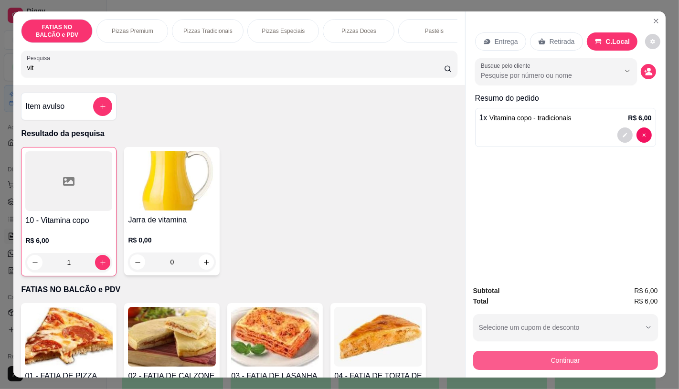
click at [555, 351] on button "Continuar" at bounding box center [565, 360] width 185 height 19
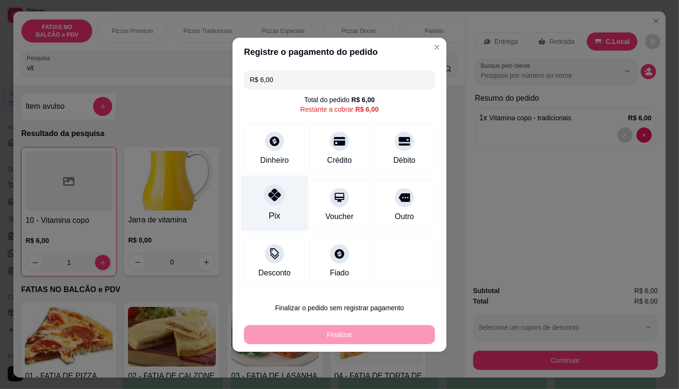
click at [283, 203] on div "Pix" at bounding box center [274, 203] width 67 height 56
type input "R$ 0,00"
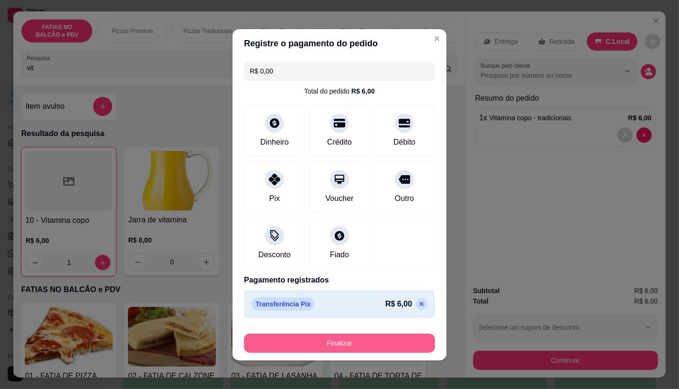
click at [361, 342] on button "Finalizar" at bounding box center [339, 343] width 191 height 19
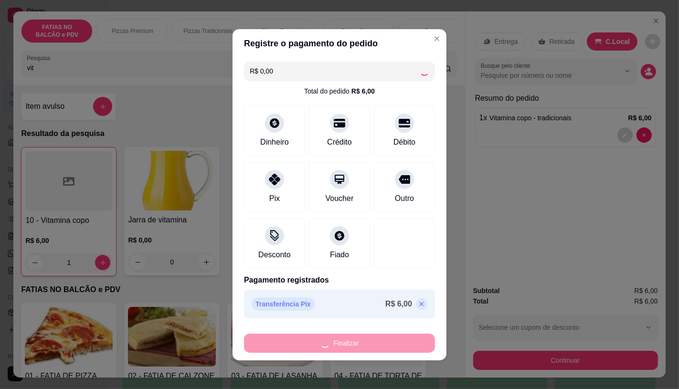
type input "0"
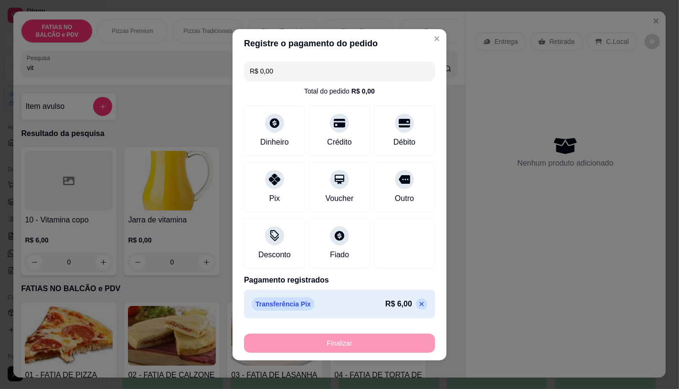
type input "-R$ 6,00"
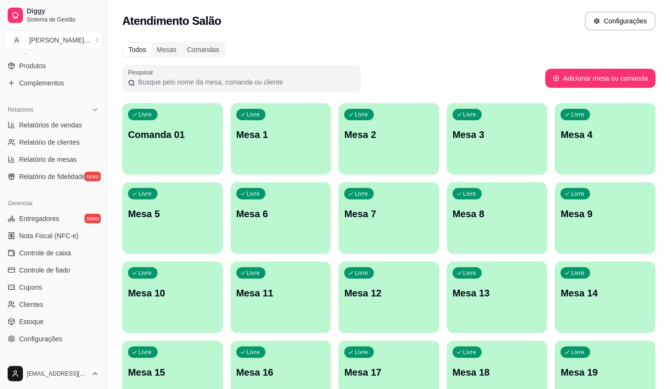
scroll to position [265, 0]
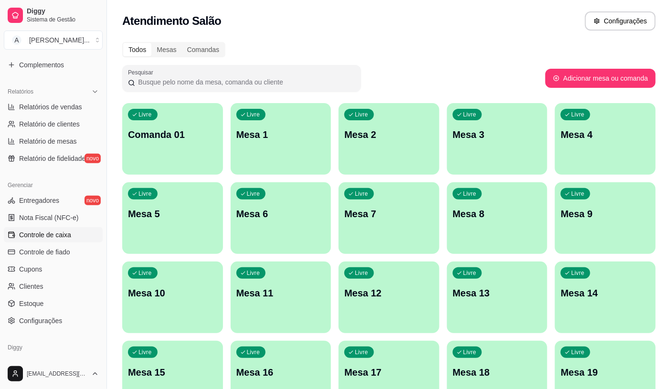
click at [53, 234] on span "Controle de caixa" at bounding box center [45, 235] width 52 height 10
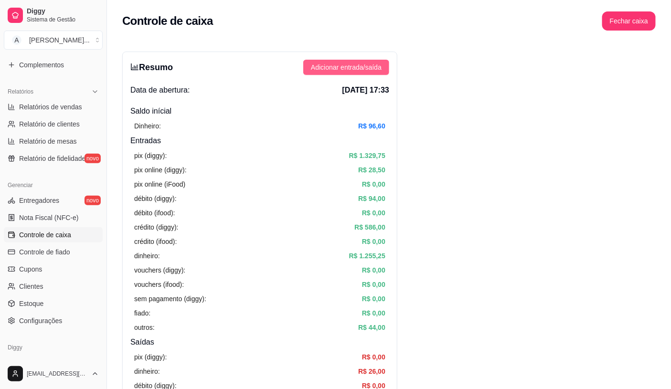
click at [375, 65] on span "Adicionar entrada/saída" at bounding box center [346, 67] width 71 height 11
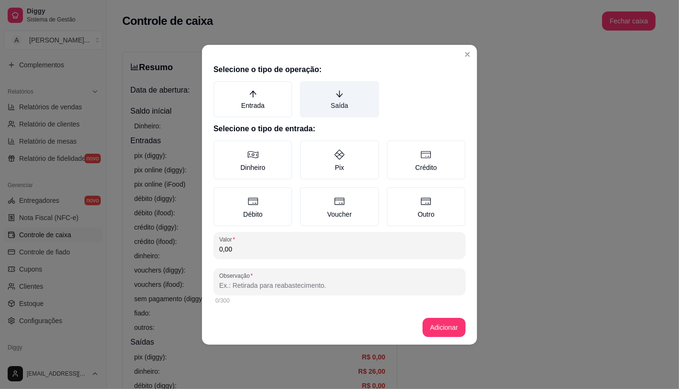
click at [350, 94] on label "Saída" at bounding box center [339, 99] width 79 height 36
click at [307, 88] on button "Saída" at bounding box center [303, 85] width 8 height 8
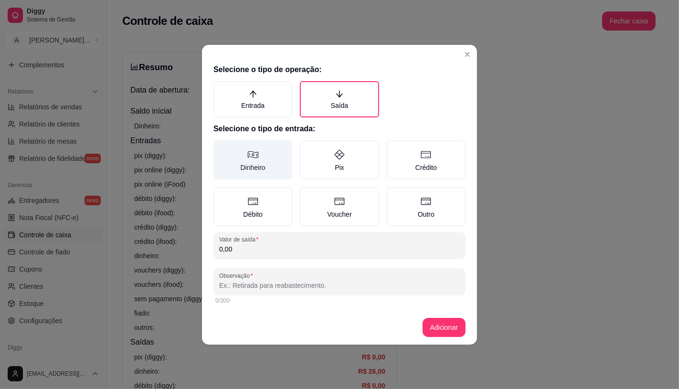
click at [268, 162] on label "Dinheiro" at bounding box center [252, 159] width 79 height 39
click at [221, 147] on button "Dinheiro" at bounding box center [217, 144] width 8 height 8
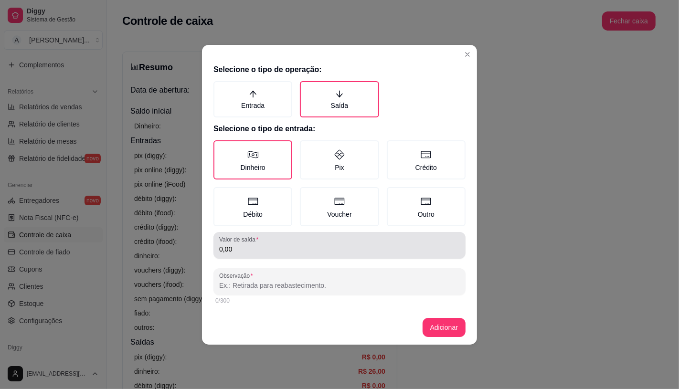
click at [259, 244] on input "0,00" at bounding box center [339, 249] width 241 height 10
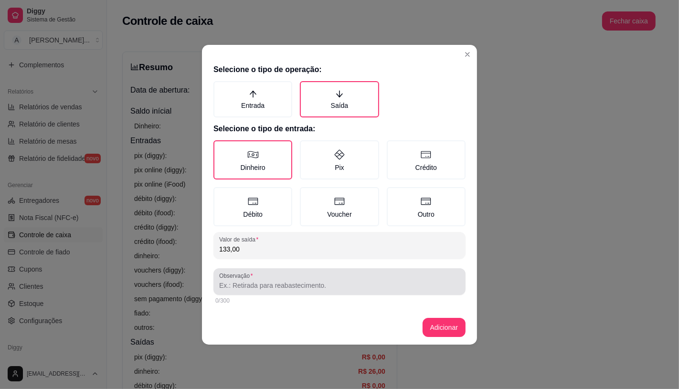
type input "133,00"
click at [276, 292] on div "Observação" at bounding box center [339, 281] width 252 height 27
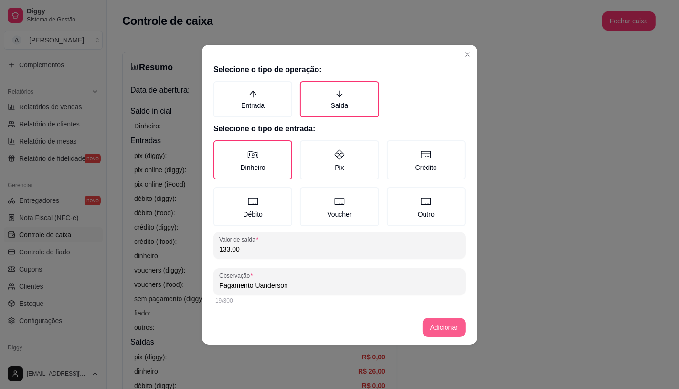
type input "Pagamento Uanderson"
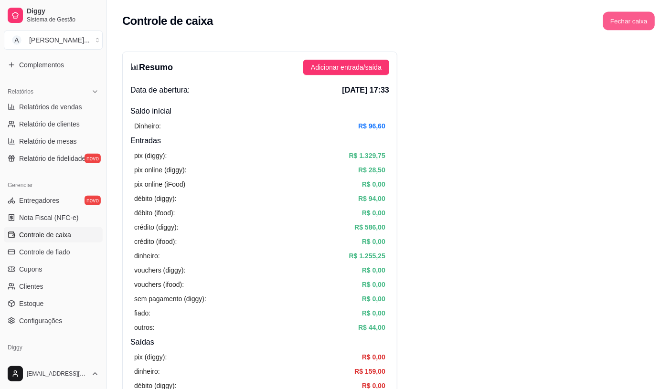
click at [636, 21] on button "Fechar caixa" at bounding box center [629, 21] width 52 height 19
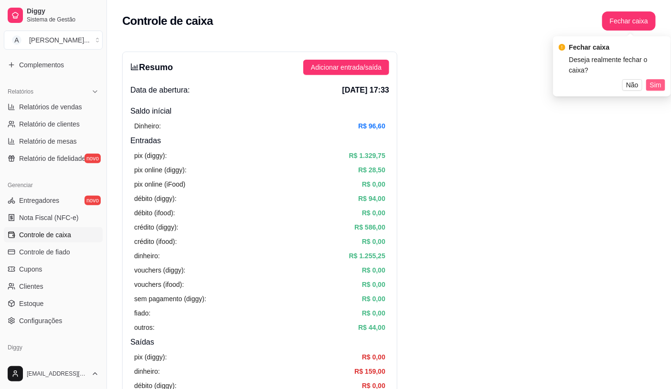
click at [657, 80] on span "Sim" at bounding box center [655, 85] width 11 height 11
